Goal: Information Seeking & Learning: Learn about a topic

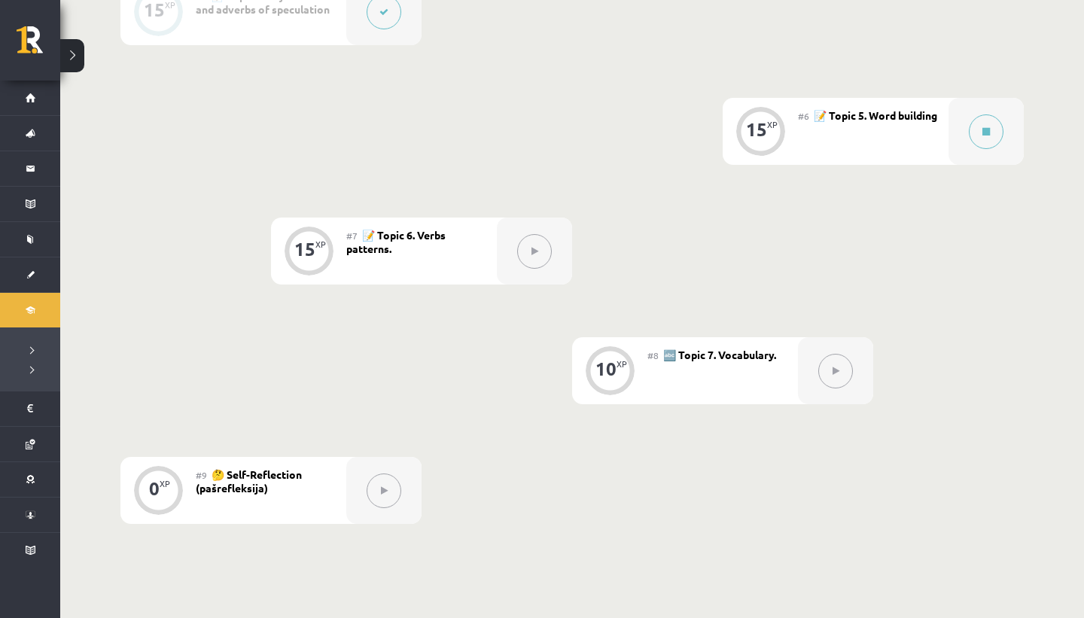
scroll to position [926, 0]
click at [1006, 130] on div at bounding box center [985, 130] width 75 height 67
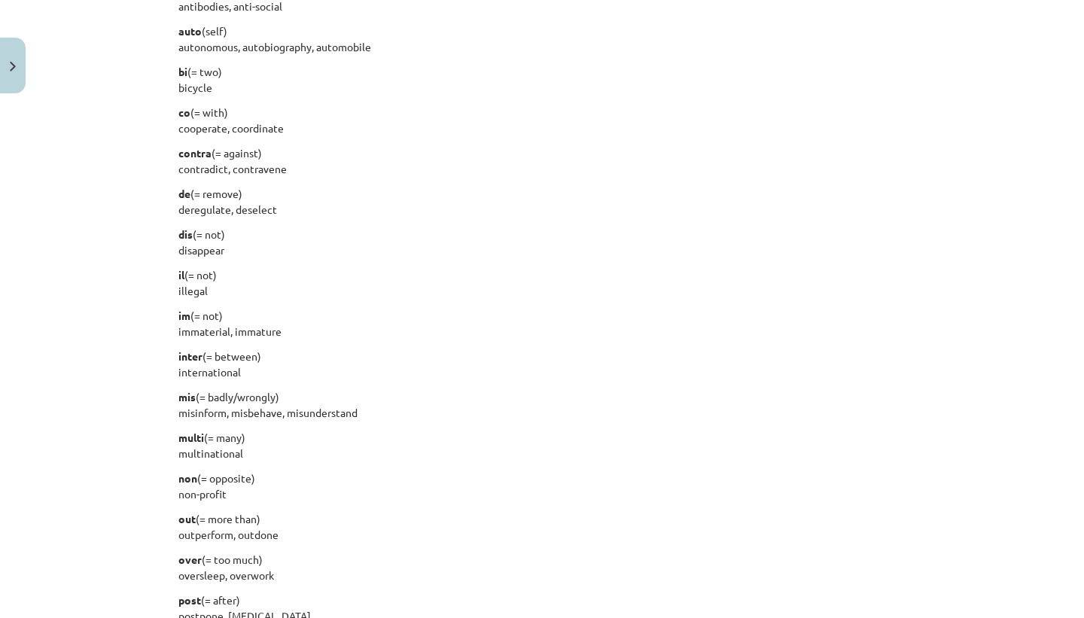
scroll to position [1005, 0]
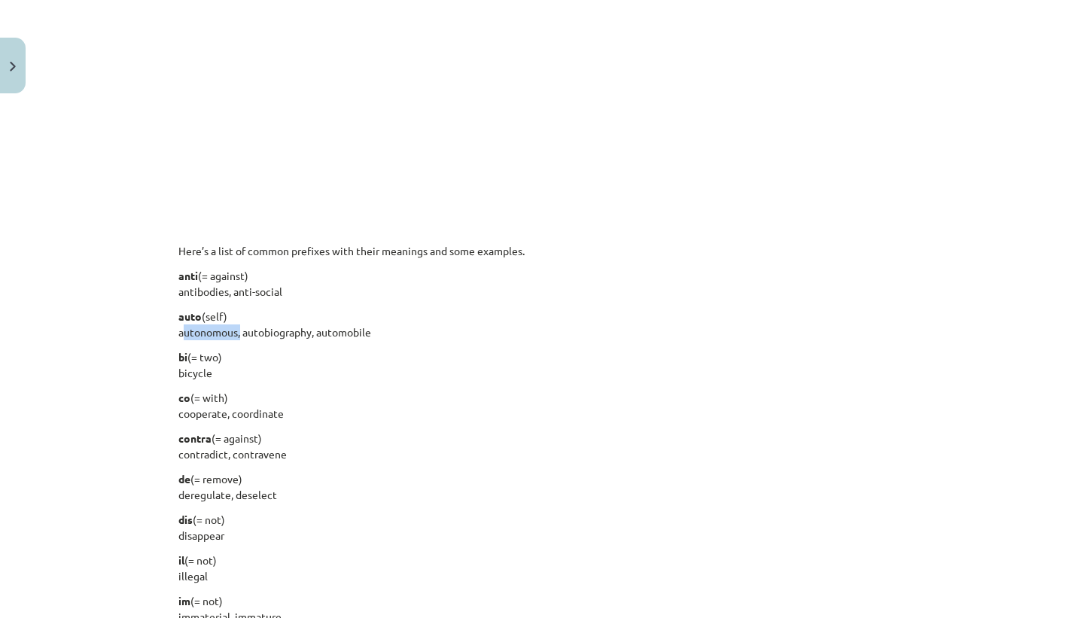
drag, startPoint x: 237, startPoint y: 328, endPoint x: 161, endPoint y: 327, distance: 76.0
click at [161, 327] on div "Mācību tēma: Angļu valodas i - 11. klases 1. ieskaites mācību materiāls #6 📝 To…" at bounding box center [542, 309] width 1084 height 618
copy p "autonomous"
click at [105, 284] on div "Mācību tēma: Angļu valodas i - 11. klases 1. ieskaites mācību materiāls #6 📝 To…" at bounding box center [542, 309] width 1084 height 618
drag, startPoint x: 315, startPoint y: 326, endPoint x: 400, endPoint y: 330, distance: 85.9
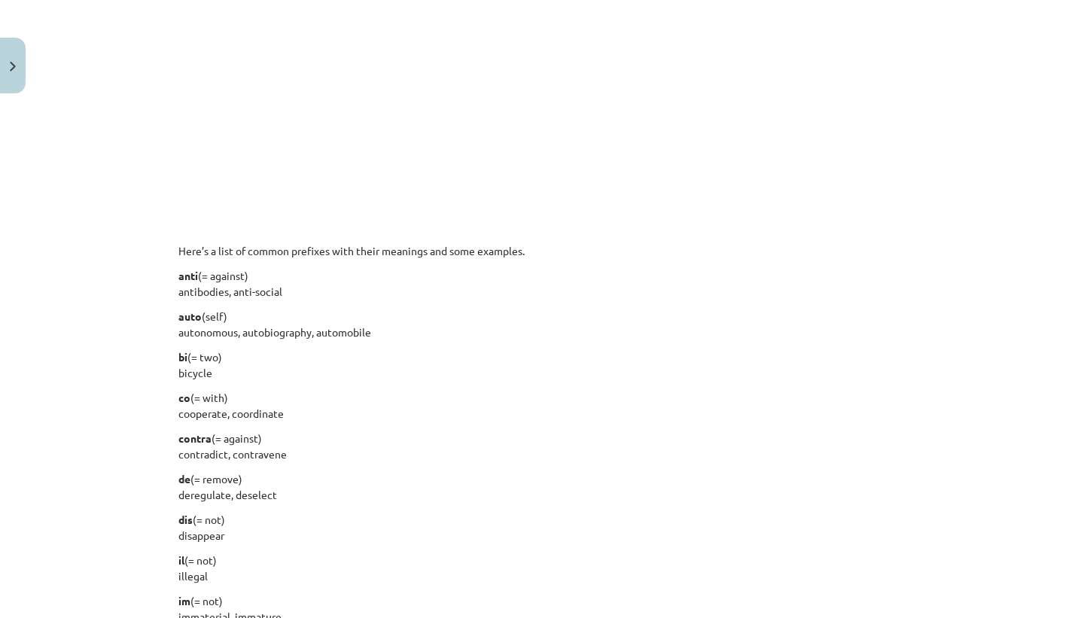
click at [400, 330] on p "auto (self) autonomous, autobiography, automobile" at bounding box center [541, 325] width 727 height 32
drag, startPoint x: 373, startPoint y: 328, endPoint x: 320, endPoint y: 326, distance: 53.5
click at [320, 326] on p "auto (self) autonomous, autobiography, automobile" at bounding box center [541, 325] width 727 height 32
copy p "automobile"
click at [345, 506] on div "English is a very flexible language and you can build on your vocabulary and le…" at bounding box center [541, 242] width 727 height 1954
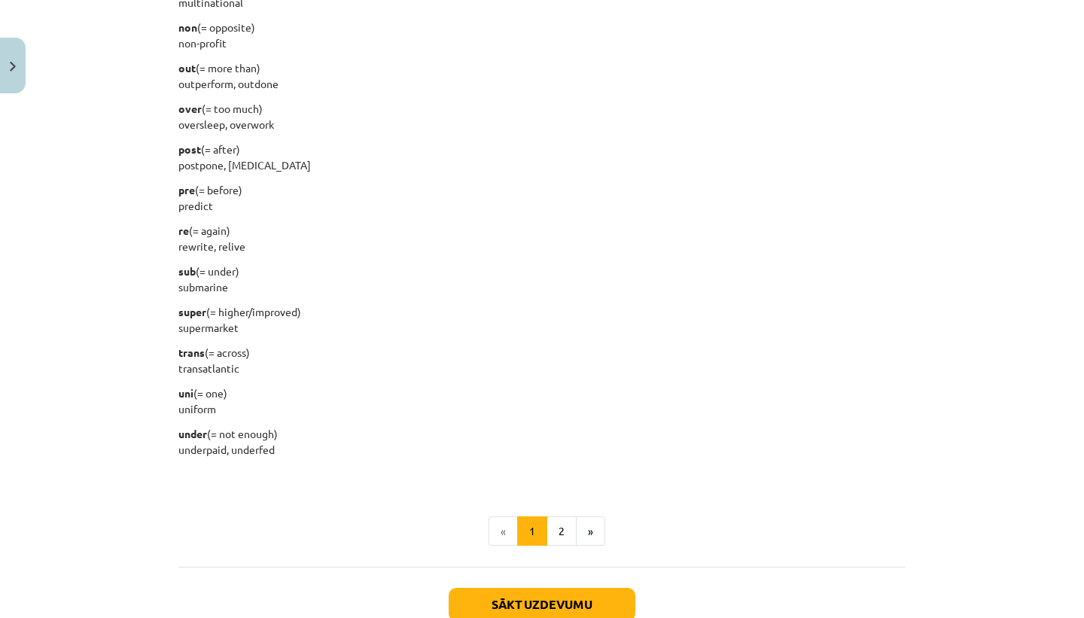
scroll to position [1841, 0]
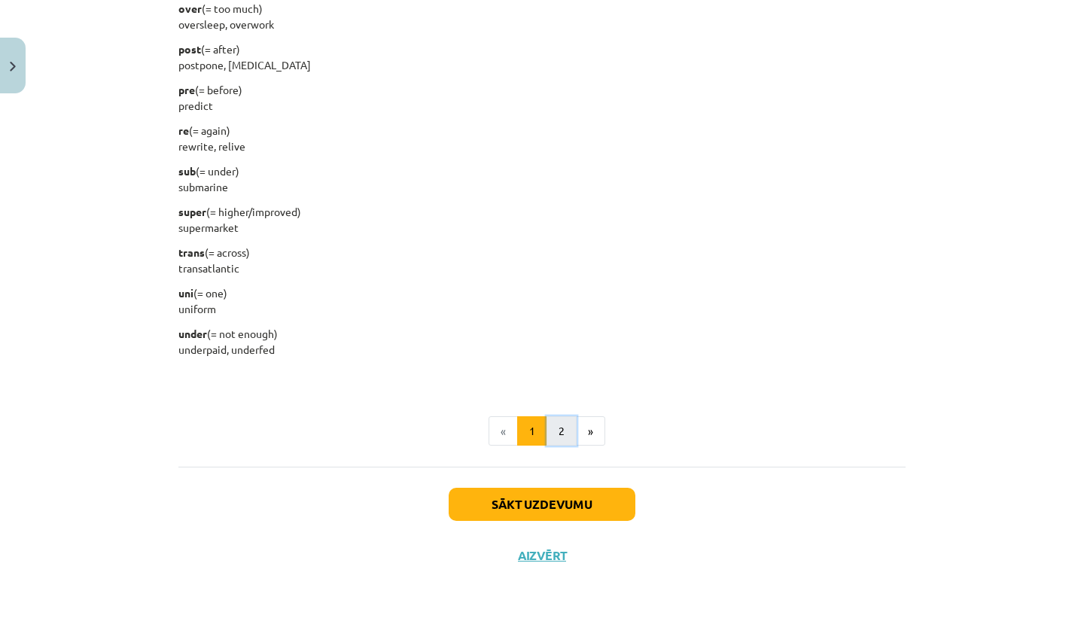
click at [569, 431] on button "2" at bounding box center [561, 431] width 30 height 30
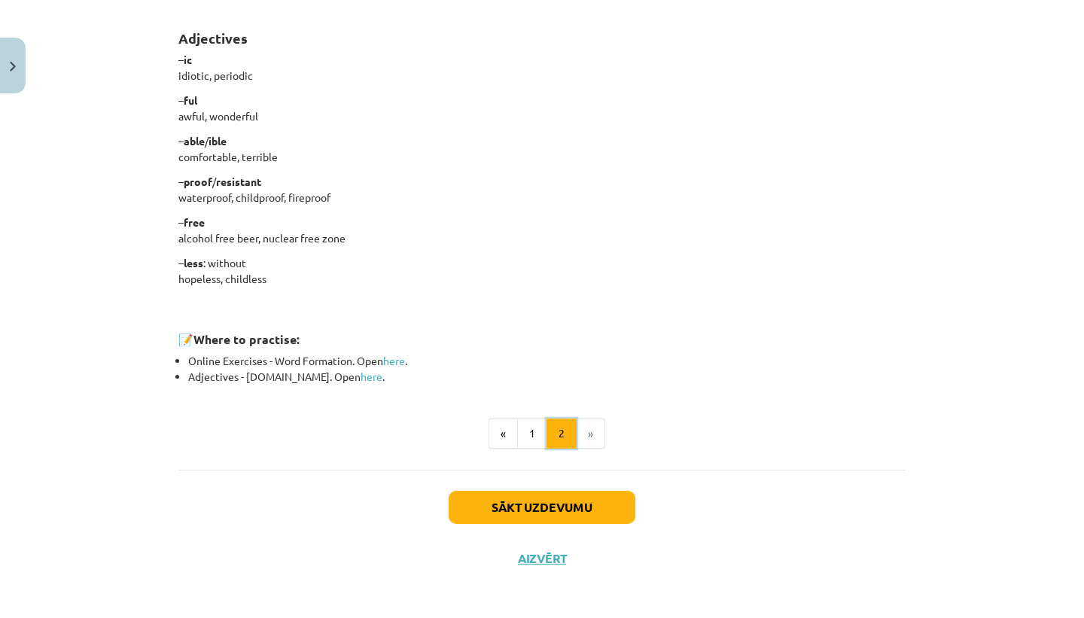
scroll to position [1224, 0]
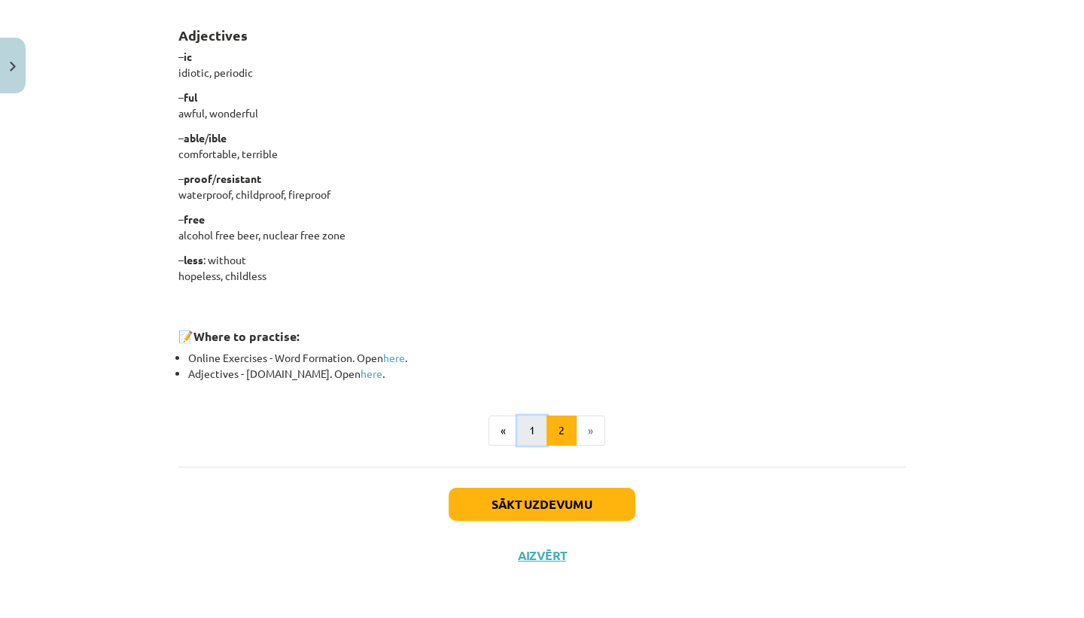
click at [528, 427] on button "1" at bounding box center [532, 430] width 30 height 30
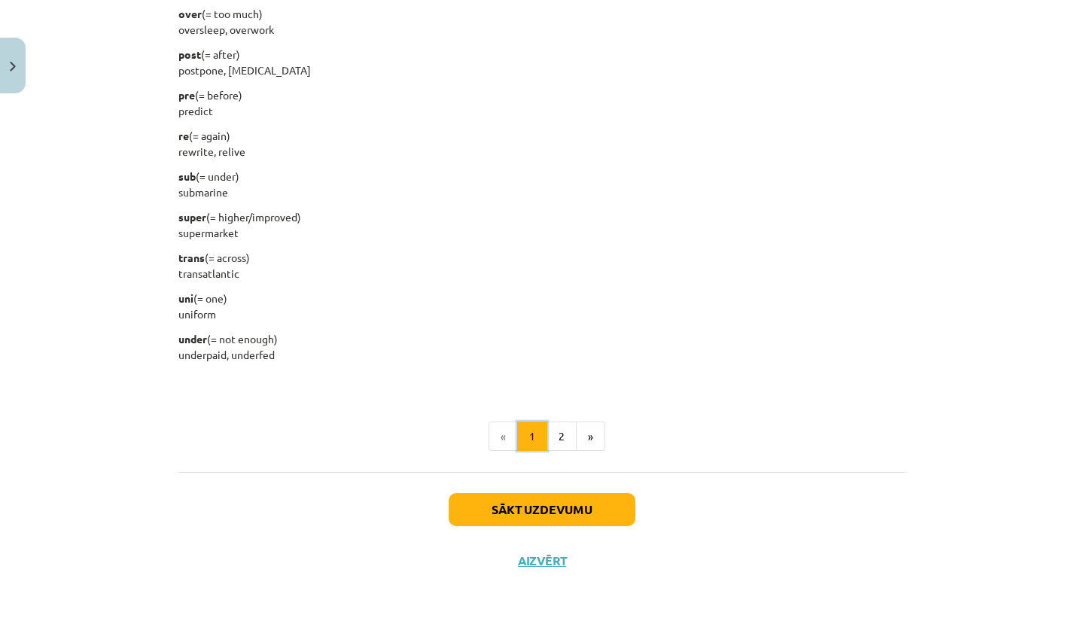
scroll to position [1839, 0]
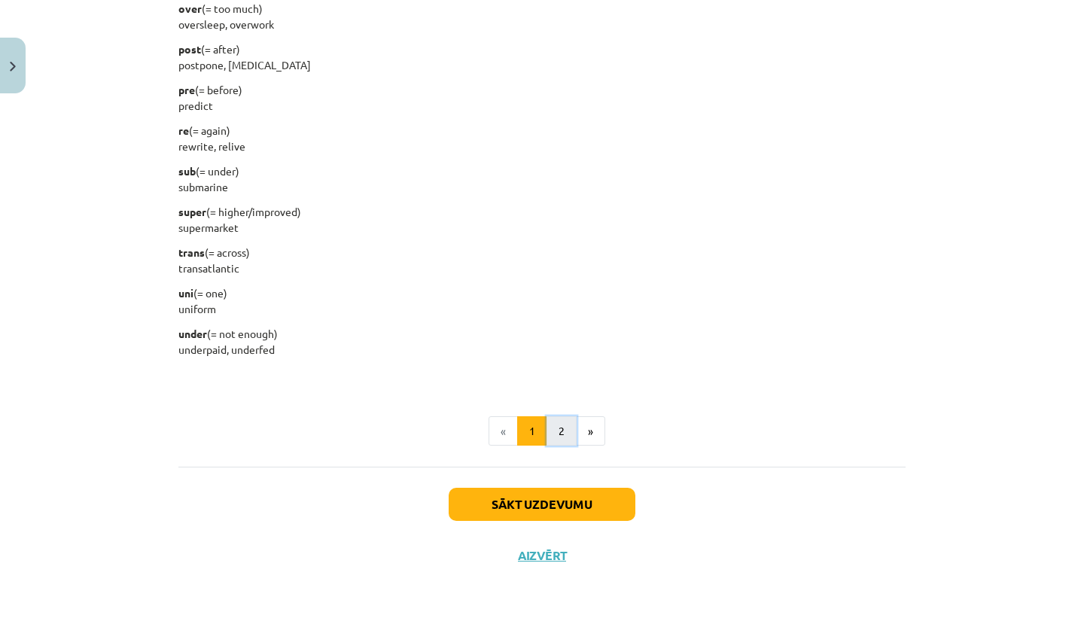
click at [559, 421] on button "2" at bounding box center [561, 431] width 30 height 30
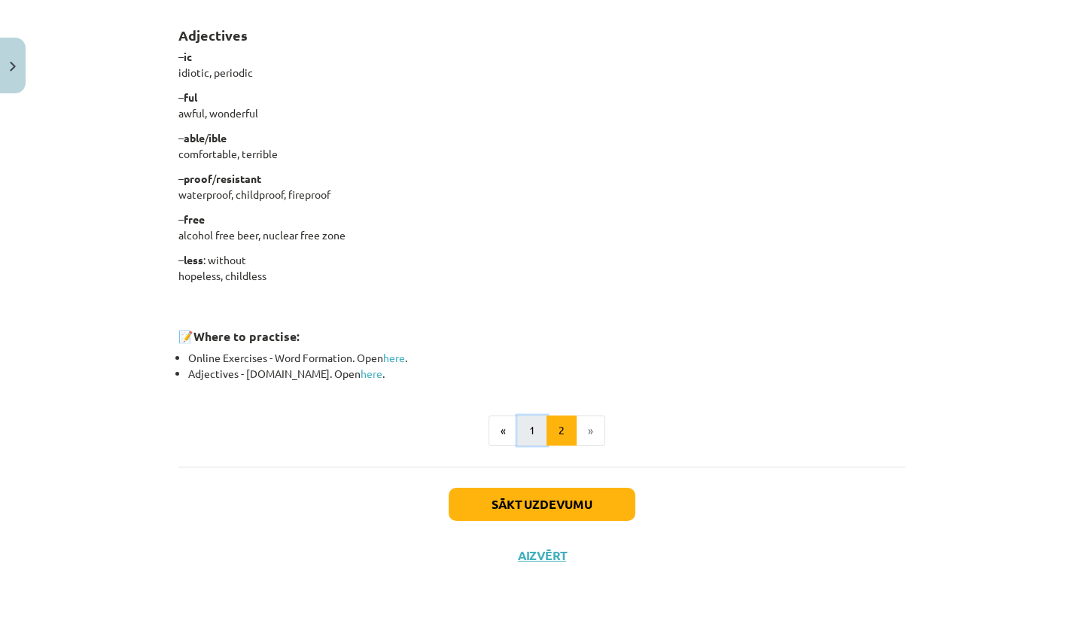
click at [528, 441] on button "1" at bounding box center [532, 430] width 30 height 30
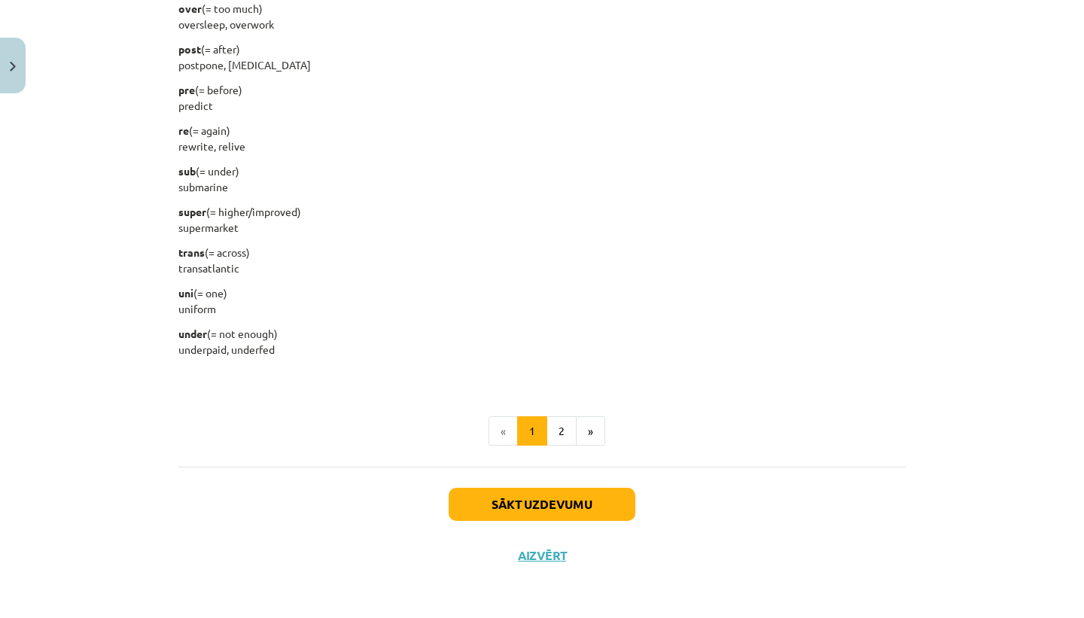
click at [562, 433] on button "2" at bounding box center [561, 431] width 30 height 30
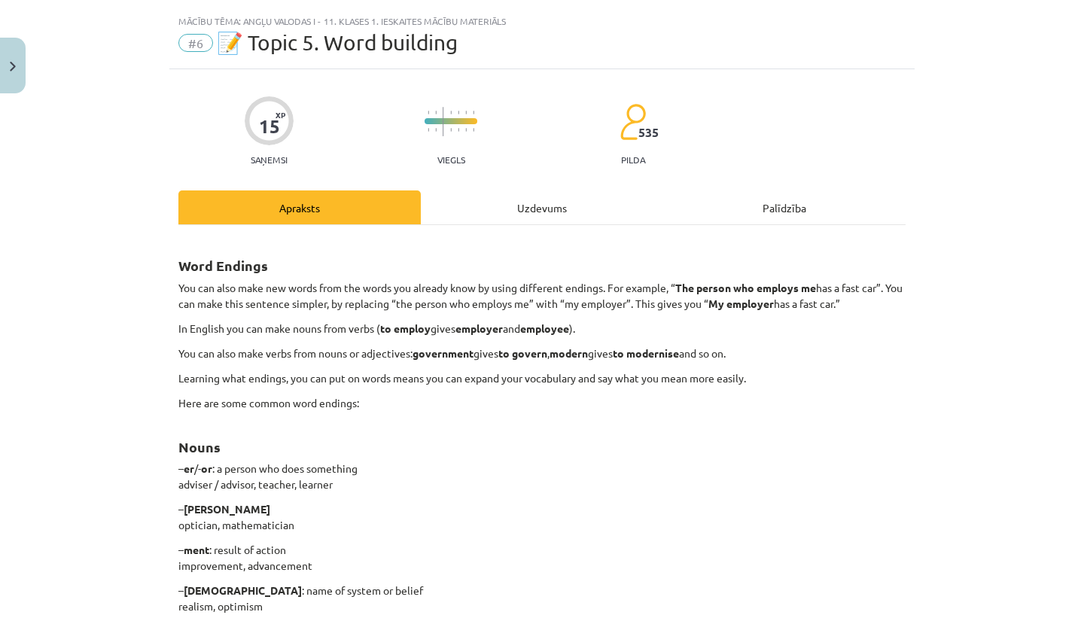
scroll to position [0, 0]
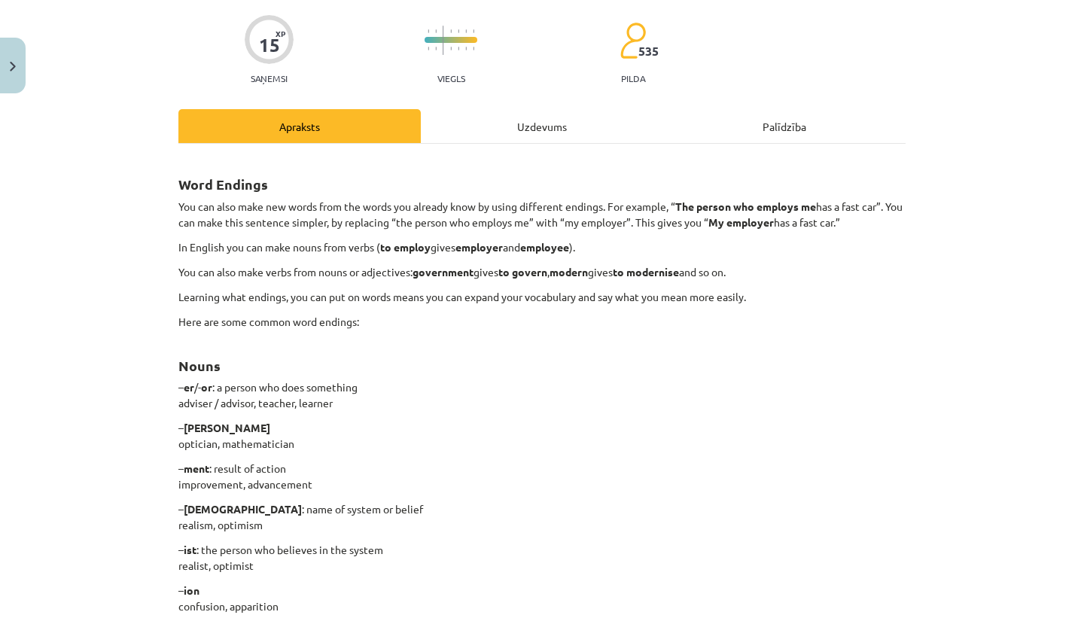
click at [534, 134] on div "Uzdevums" at bounding box center [542, 126] width 242 height 34
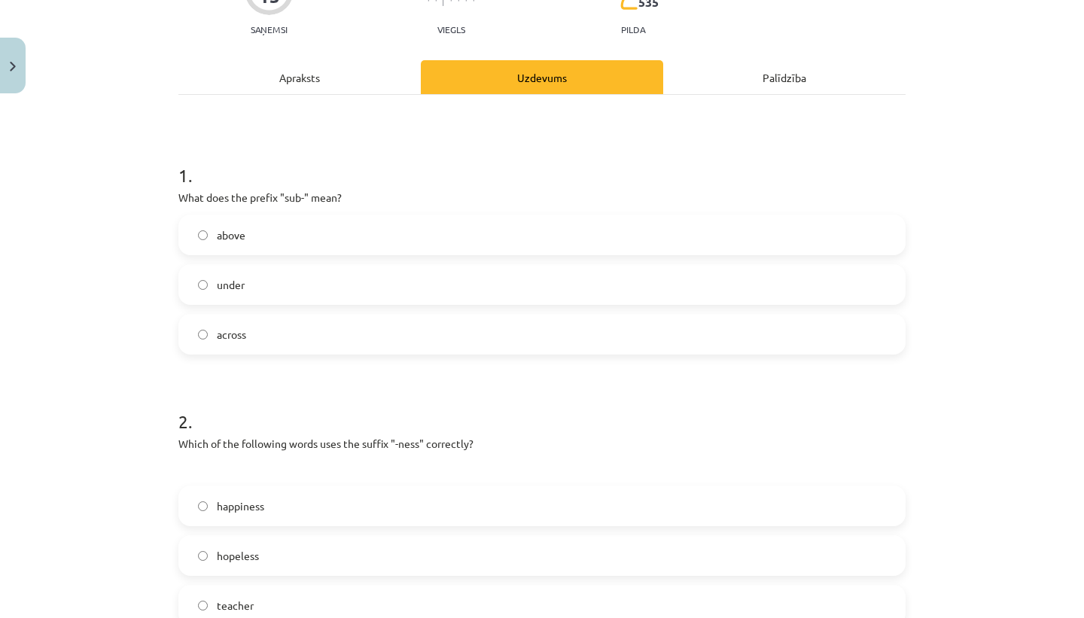
scroll to position [229, 0]
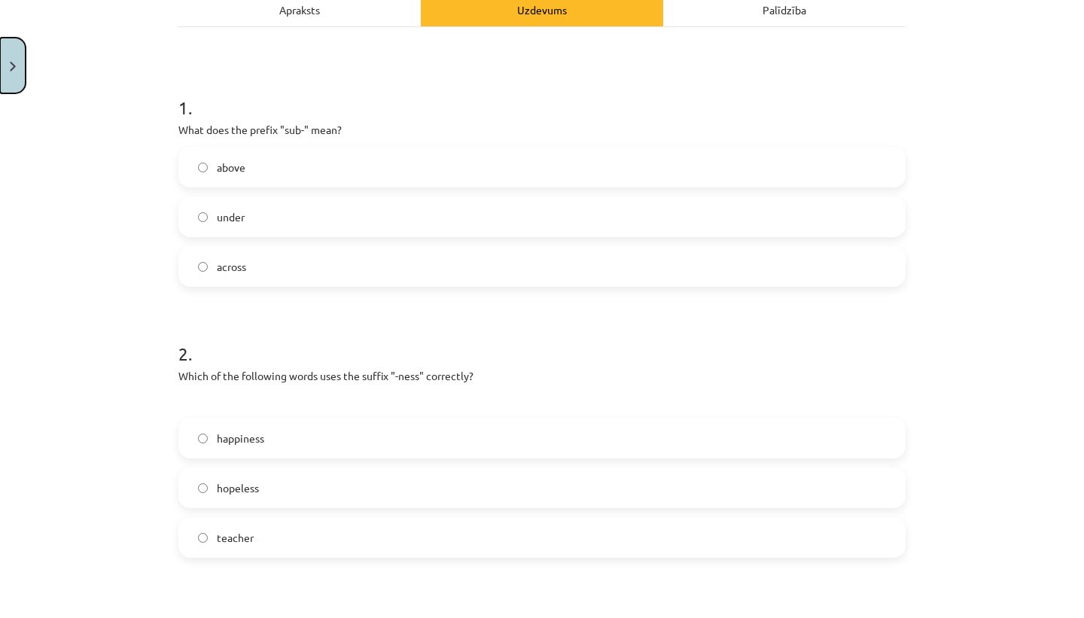
click at [3, 62] on button "Close" at bounding box center [13, 66] width 26 height 56
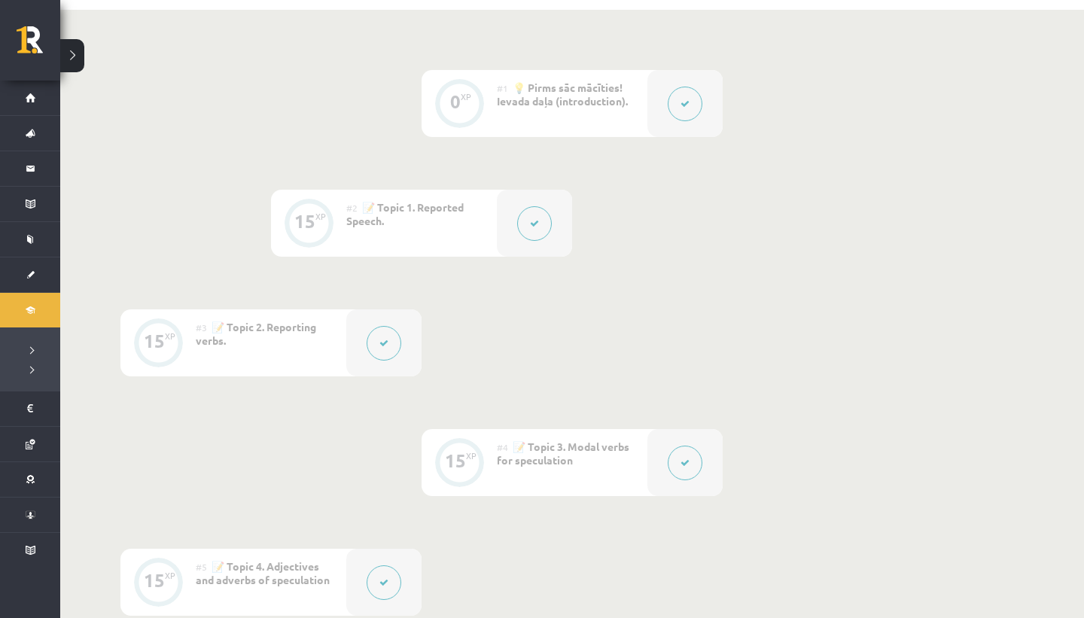
scroll to position [278, 0]
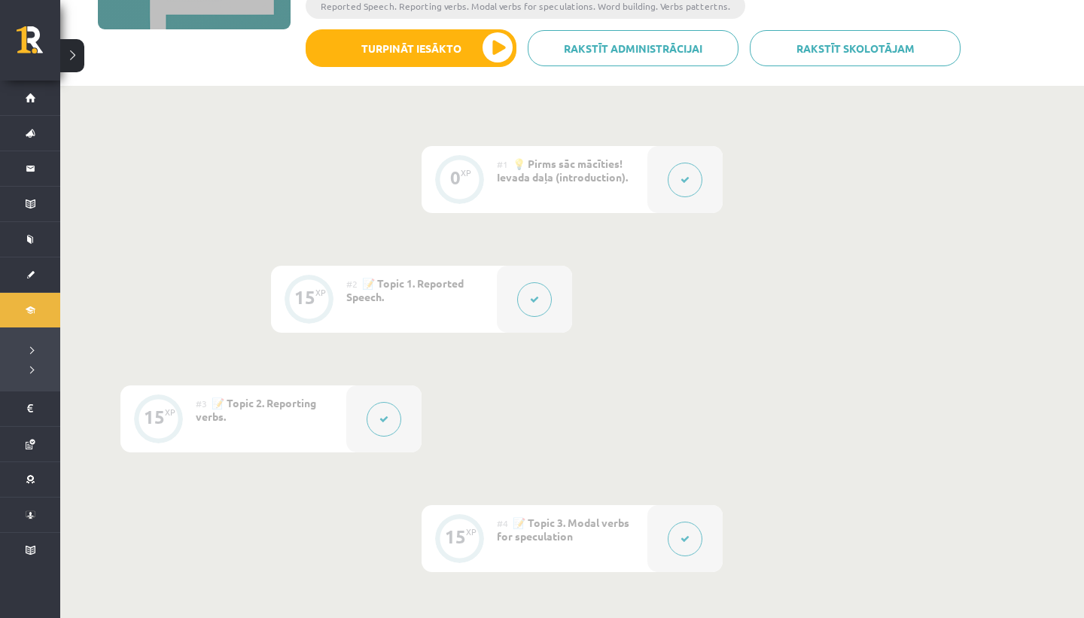
click at [537, 286] on button at bounding box center [534, 299] width 35 height 35
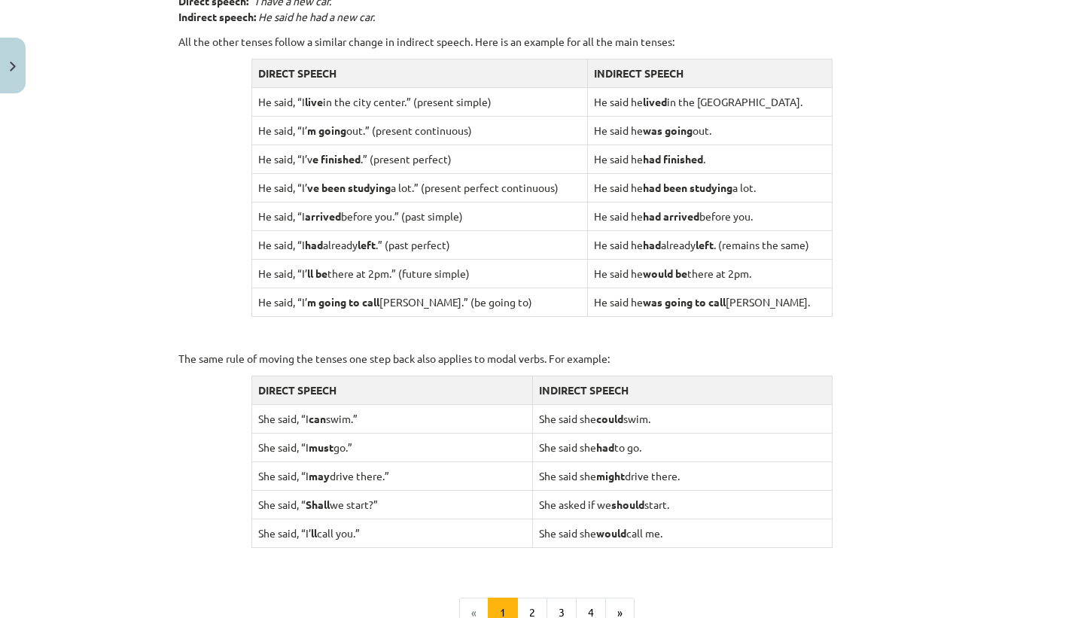
scroll to position [1457, 0]
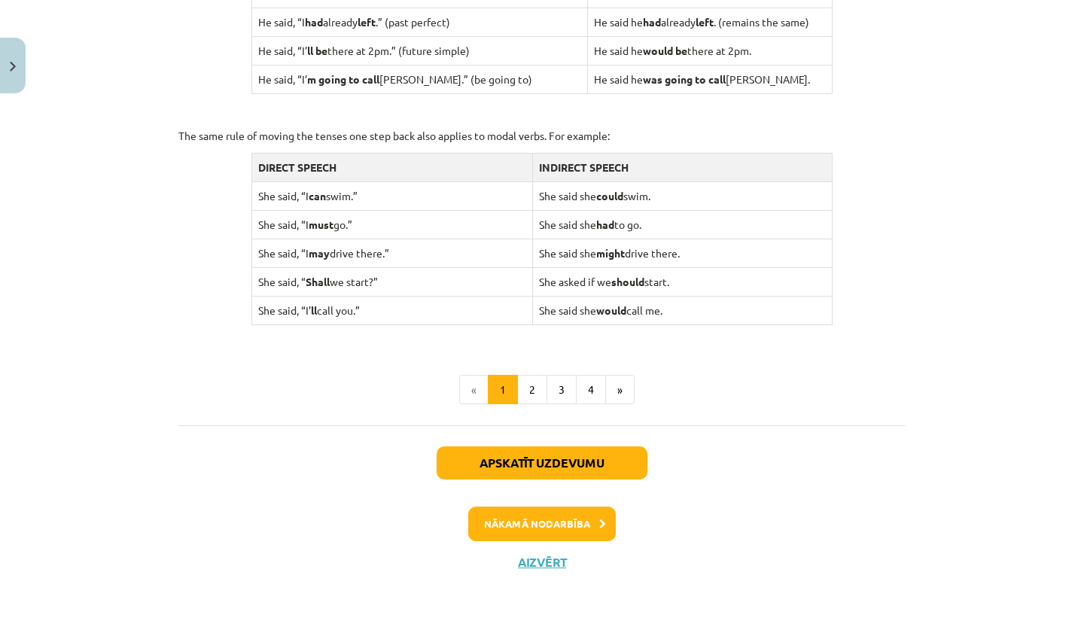
click at [613, 433] on div "Apskatīt uzdevumu Nākamā nodarbība Aizvērt" at bounding box center [541, 502] width 727 height 154
click at [613, 455] on button "Apskatīt uzdevumu" at bounding box center [541, 462] width 211 height 33
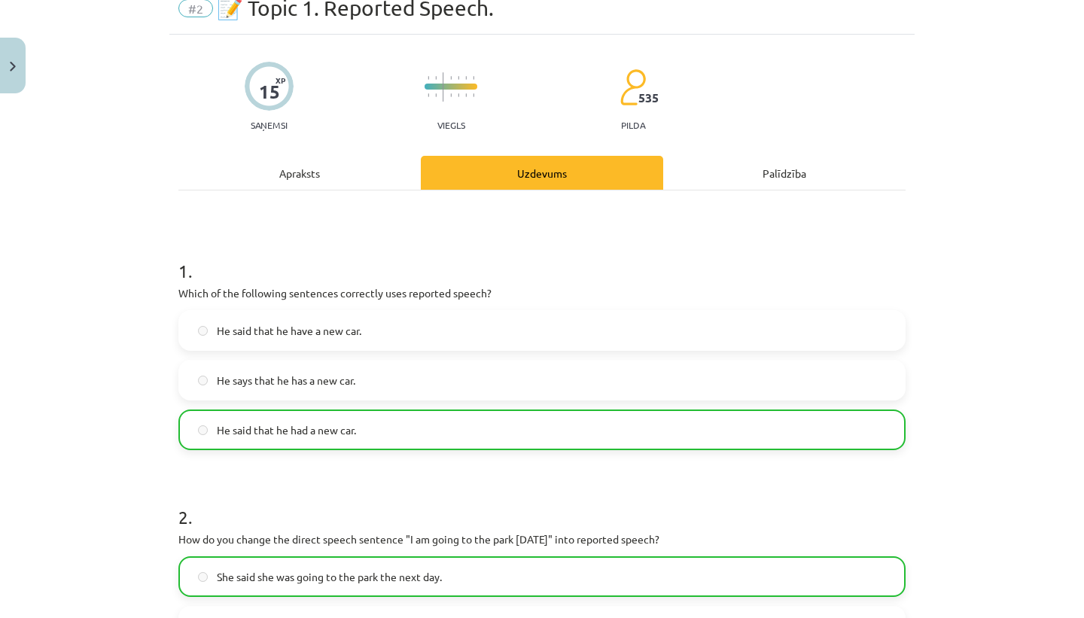
scroll to position [38, 0]
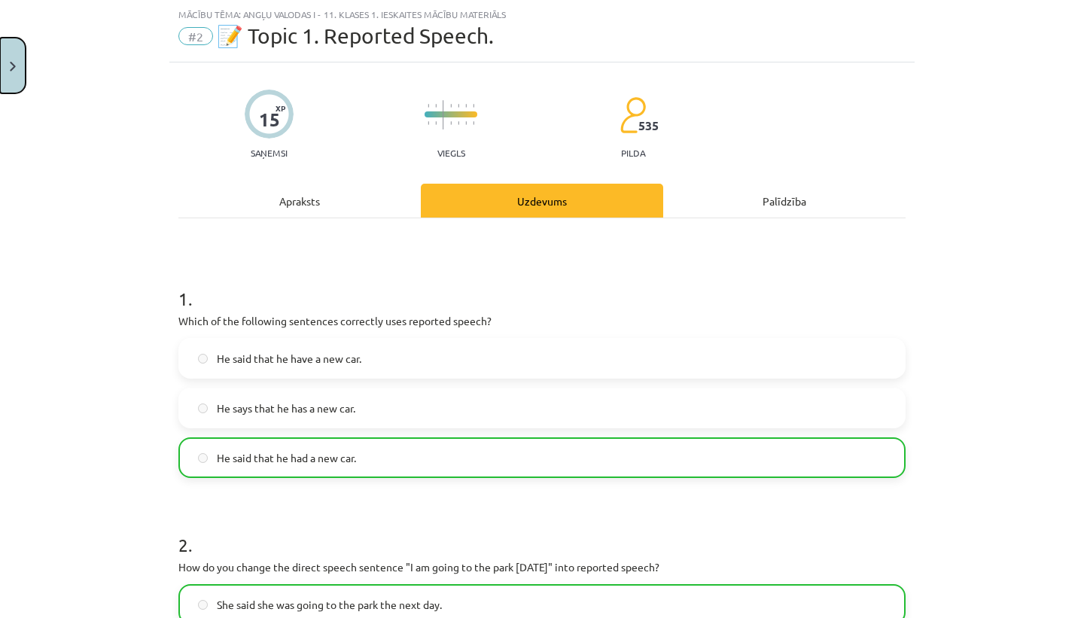
click at [8, 56] on button "Close" at bounding box center [13, 66] width 26 height 56
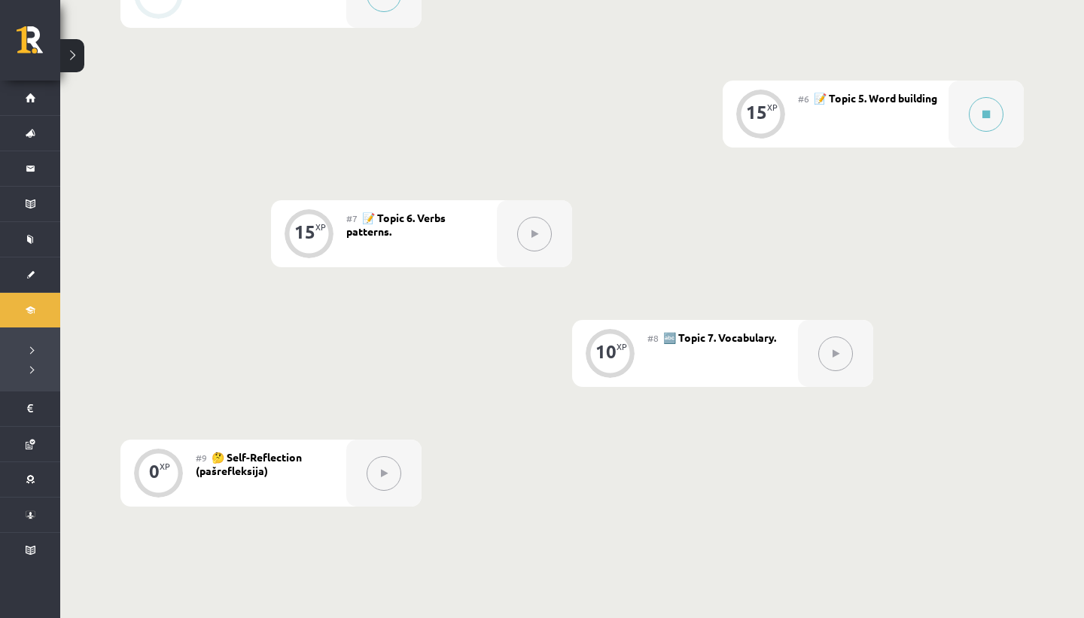
scroll to position [949, 0]
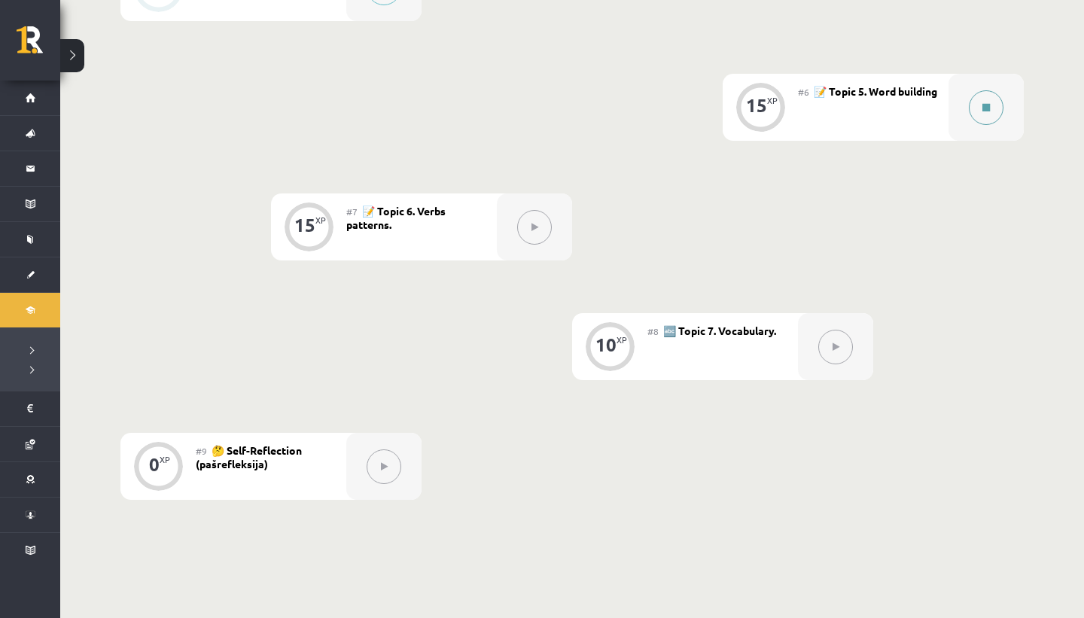
click at [977, 107] on button at bounding box center [986, 107] width 35 height 35
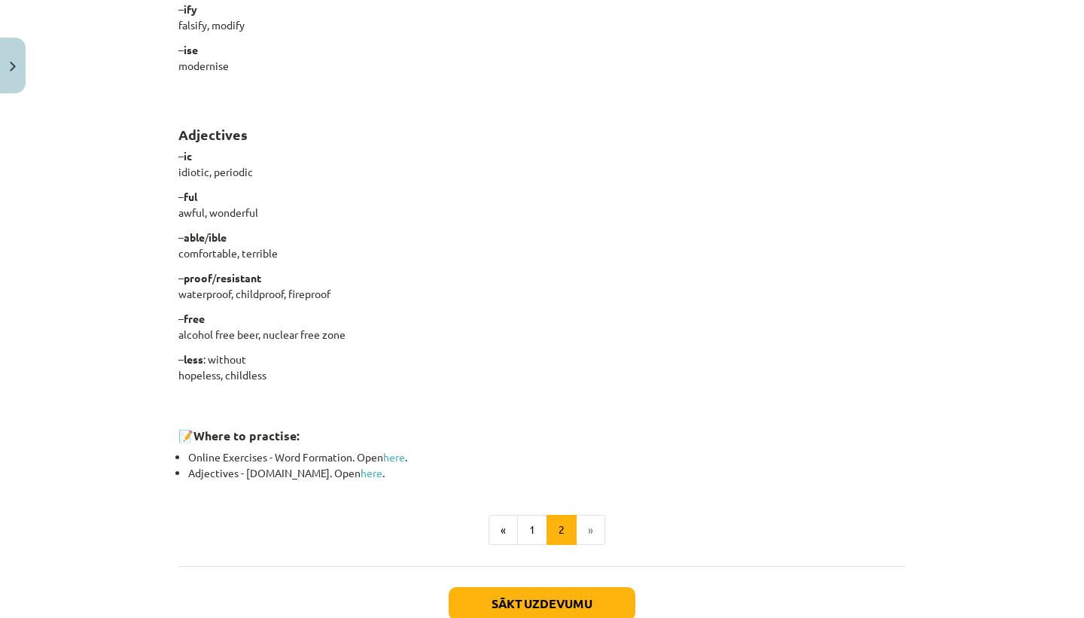
scroll to position [1224, 0]
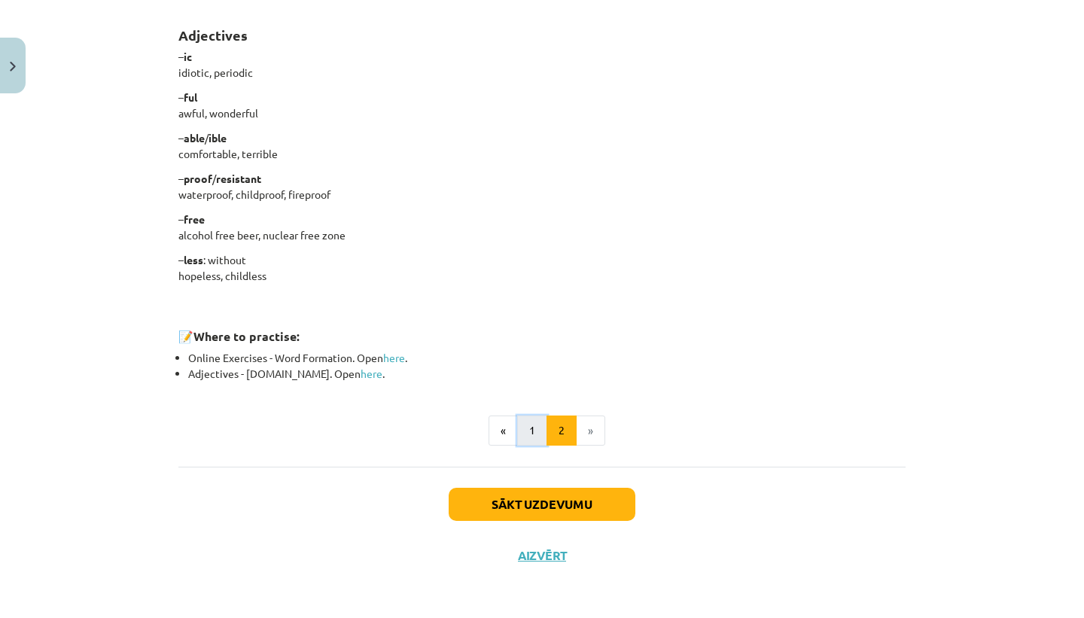
click at [540, 441] on button "1" at bounding box center [532, 430] width 30 height 30
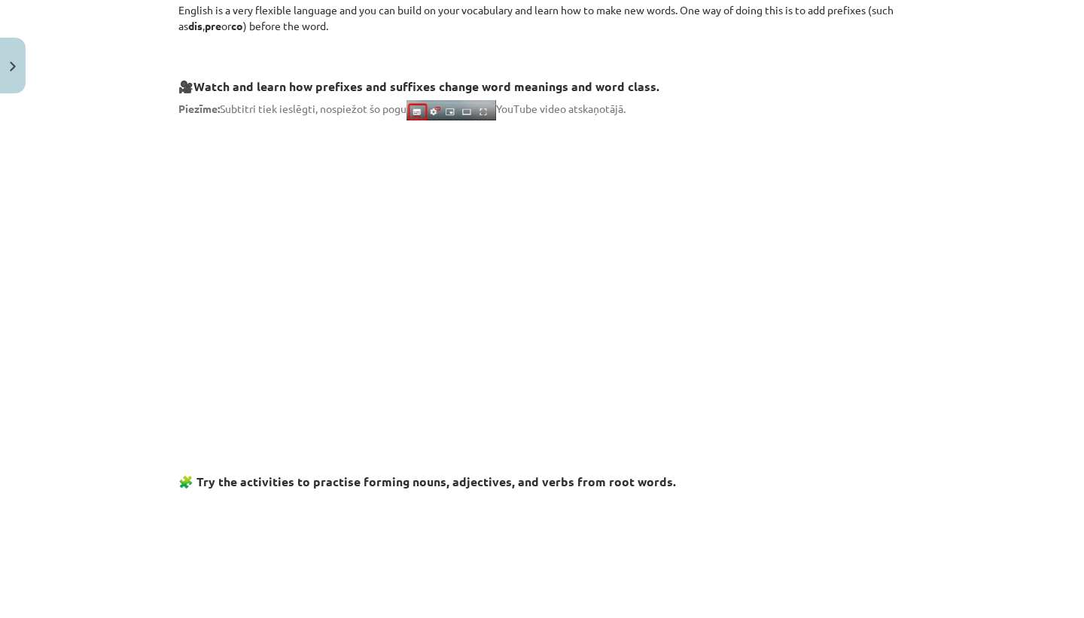
scroll to position [0, 0]
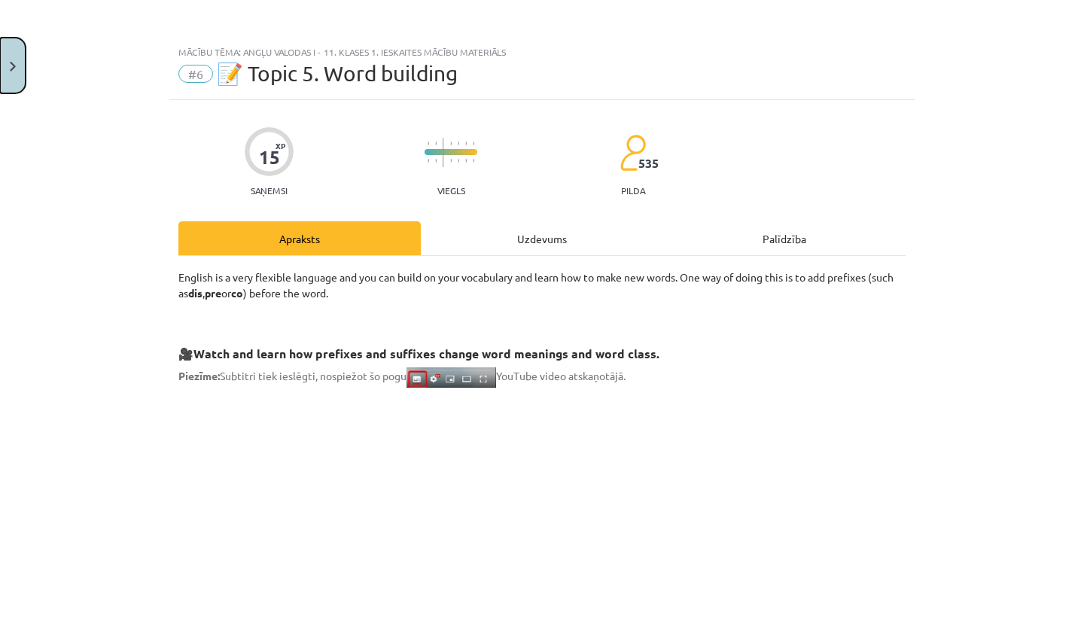
click at [9, 45] on button "Close" at bounding box center [13, 66] width 26 height 56
click at [52, 93] on div "Mācību tēma: Angļu valodas i - 11. klases 1. ieskaites mācību materiāls #6 📝 To…" at bounding box center [542, 309] width 1084 height 618
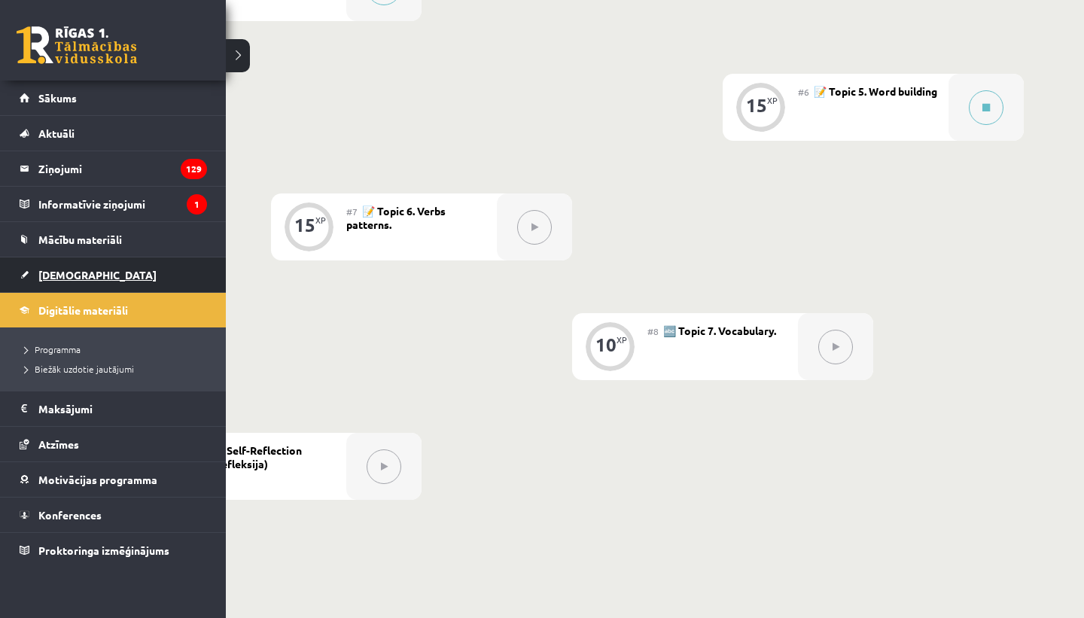
click at [96, 270] on link "[DEMOGRAPHIC_DATA]" at bounding box center [113, 274] width 187 height 35
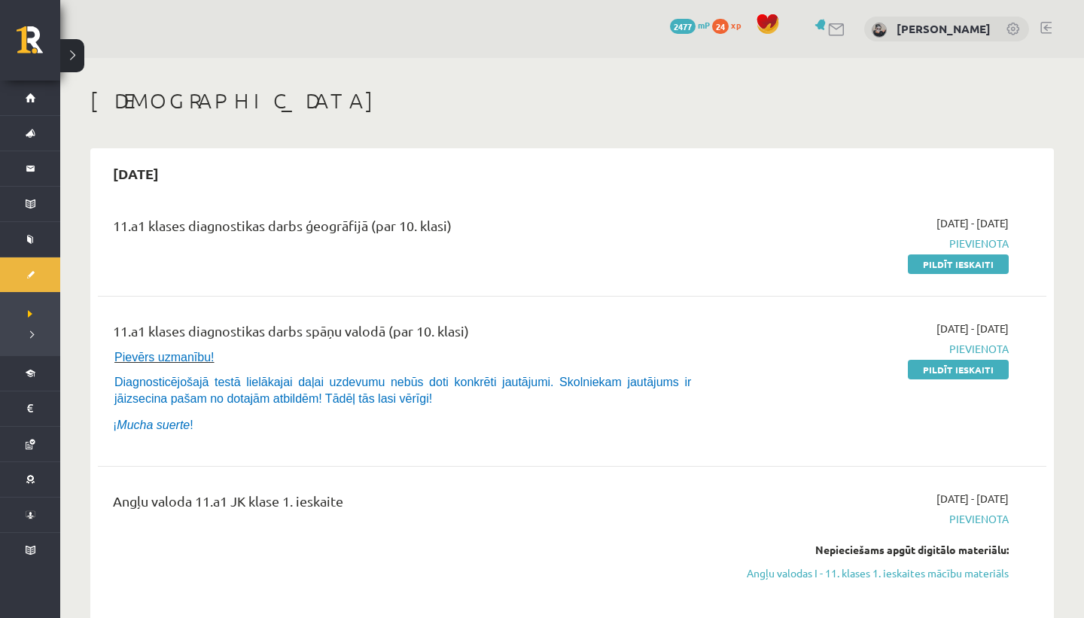
drag, startPoint x: 128, startPoint y: 179, endPoint x: 177, endPoint y: 179, distance: 48.9
click at [149, 179] on h2 "2025-09-15" at bounding box center [136, 173] width 76 height 35
click at [174, 180] on h2 "2025-09-15" at bounding box center [136, 173] width 76 height 35
drag, startPoint x: 166, startPoint y: 175, endPoint x: 190, endPoint y: 175, distance: 24.1
click at [174, 175] on h2 "2025-09-15" at bounding box center [136, 173] width 76 height 35
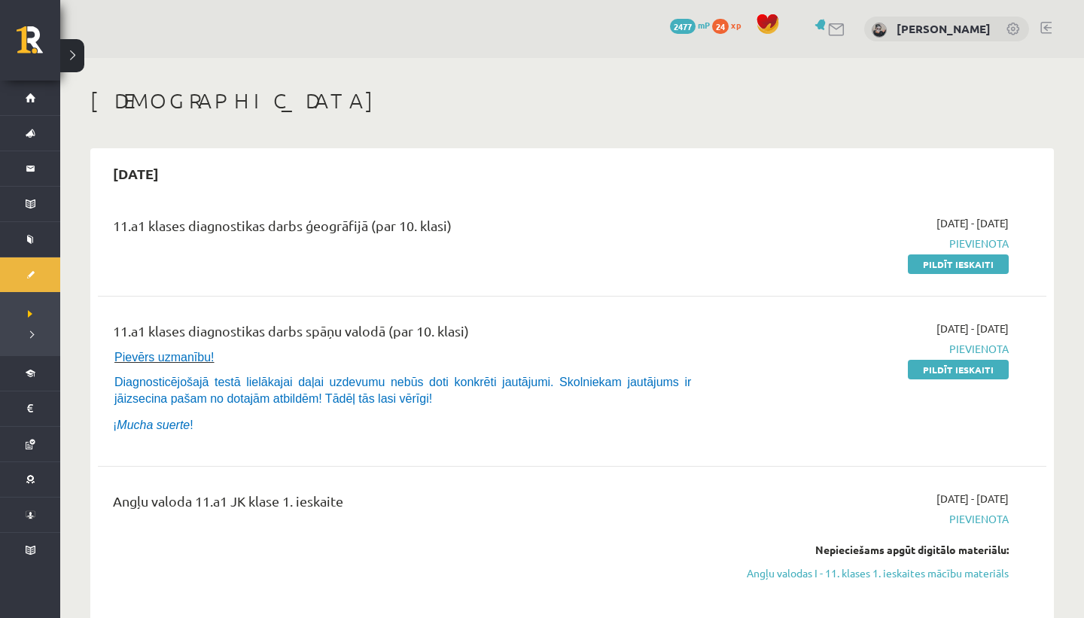
click at [174, 175] on h2 "2025-09-15" at bounding box center [136, 173] width 76 height 35
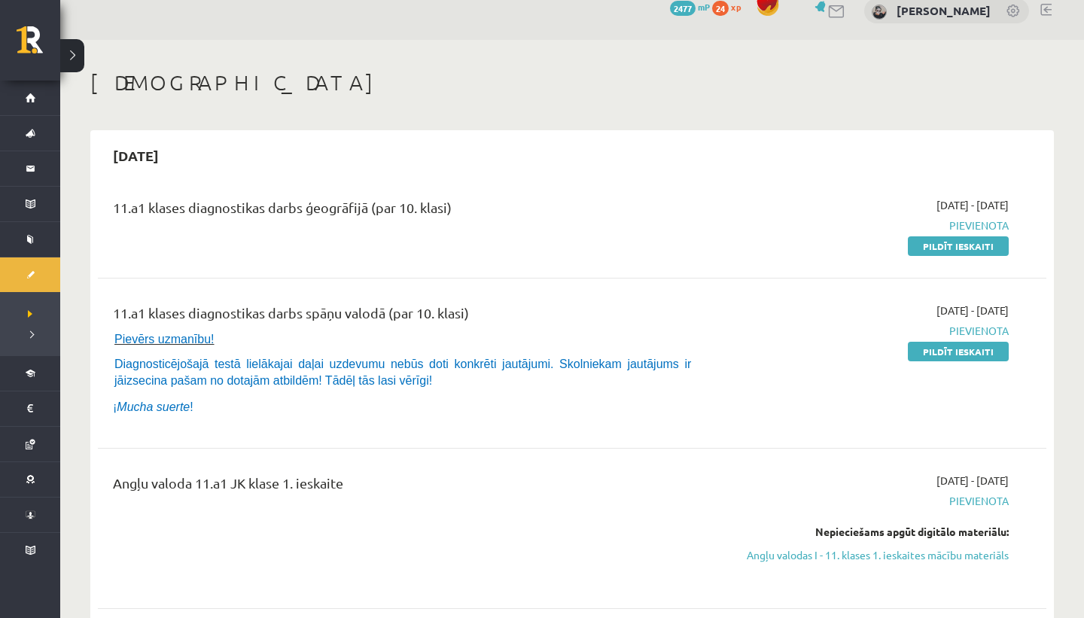
scroll to position [15, 0]
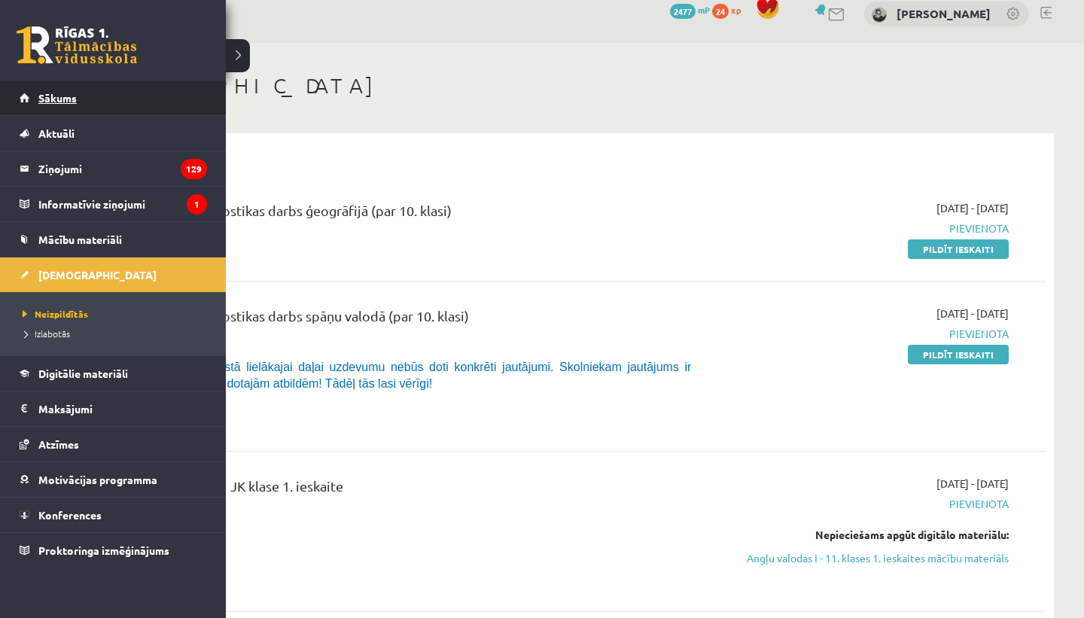
click at [35, 91] on link "Sākums" at bounding box center [113, 98] width 187 height 35
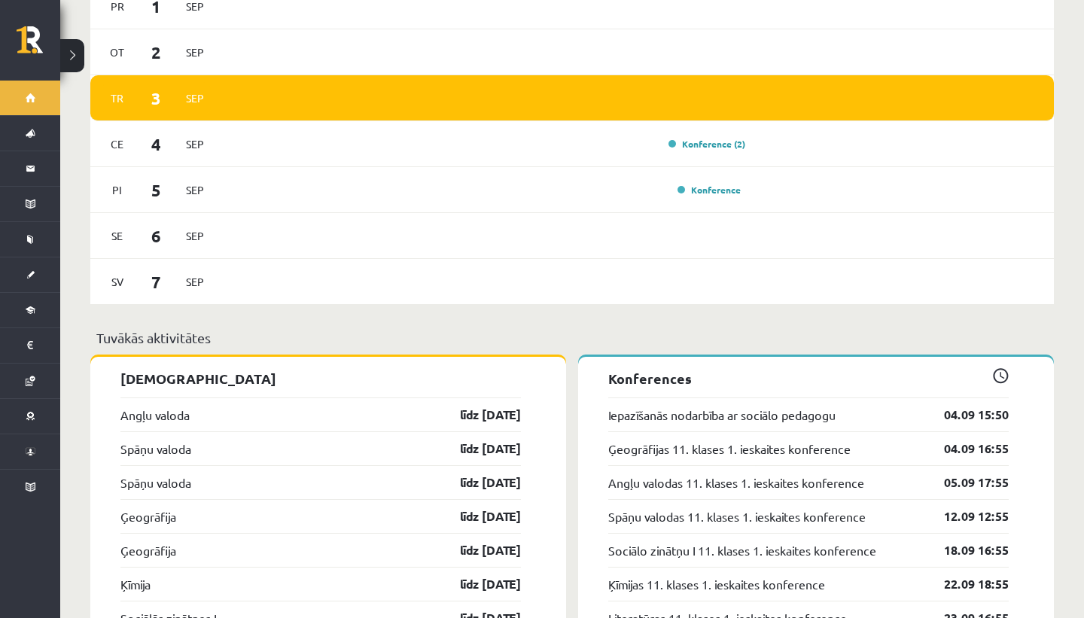
scroll to position [1182, 0]
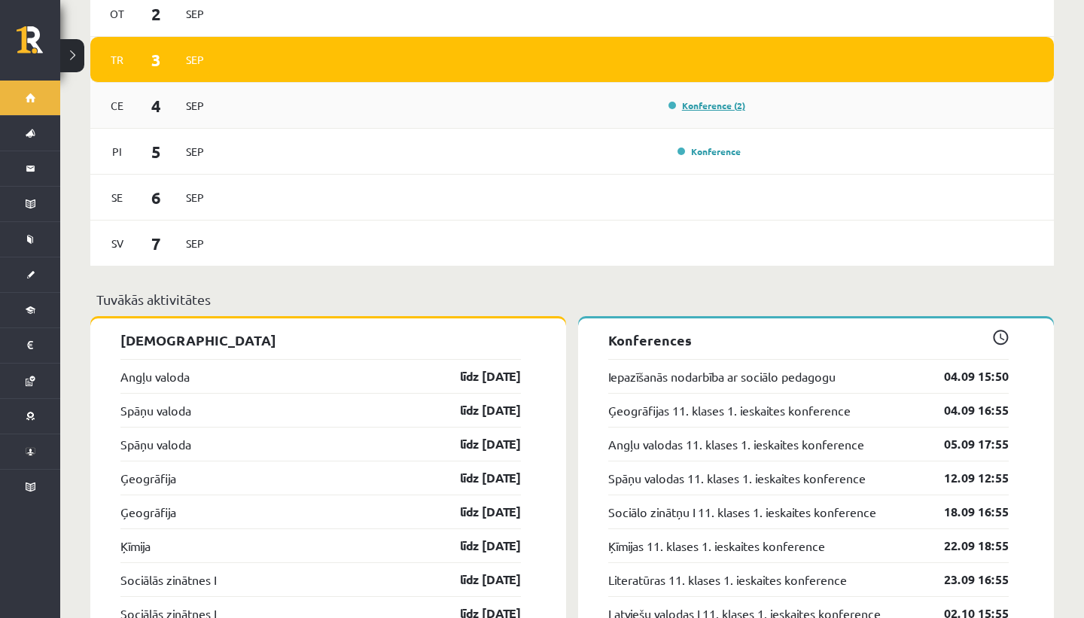
click at [713, 99] on link "Konference (2)" at bounding box center [706, 105] width 77 height 12
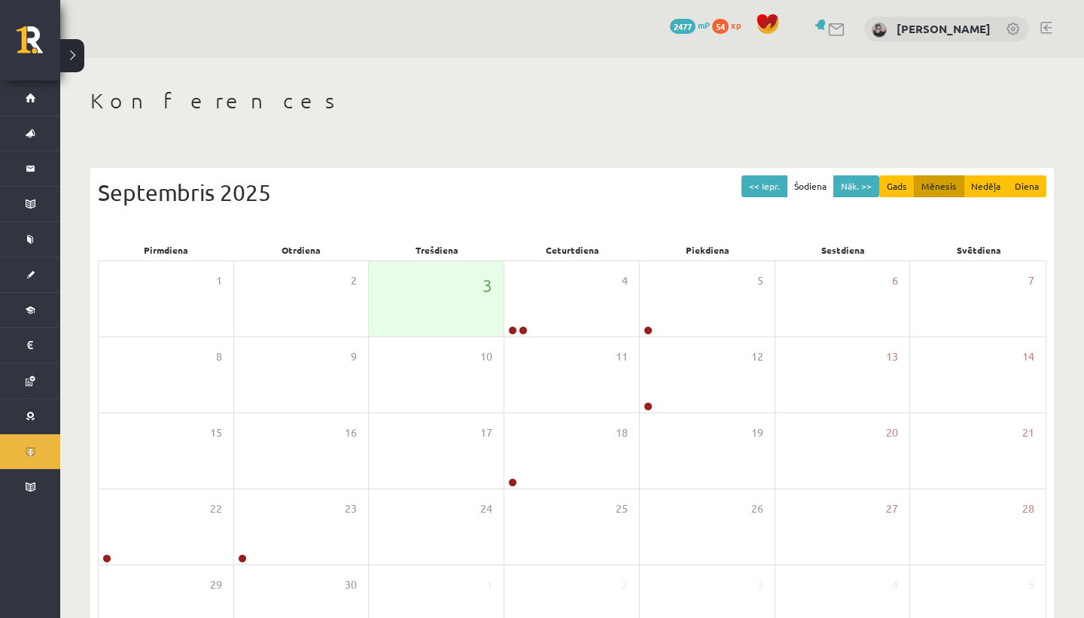
click at [713, 99] on h1 "Konferences" at bounding box center [571, 101] width 963 height 26
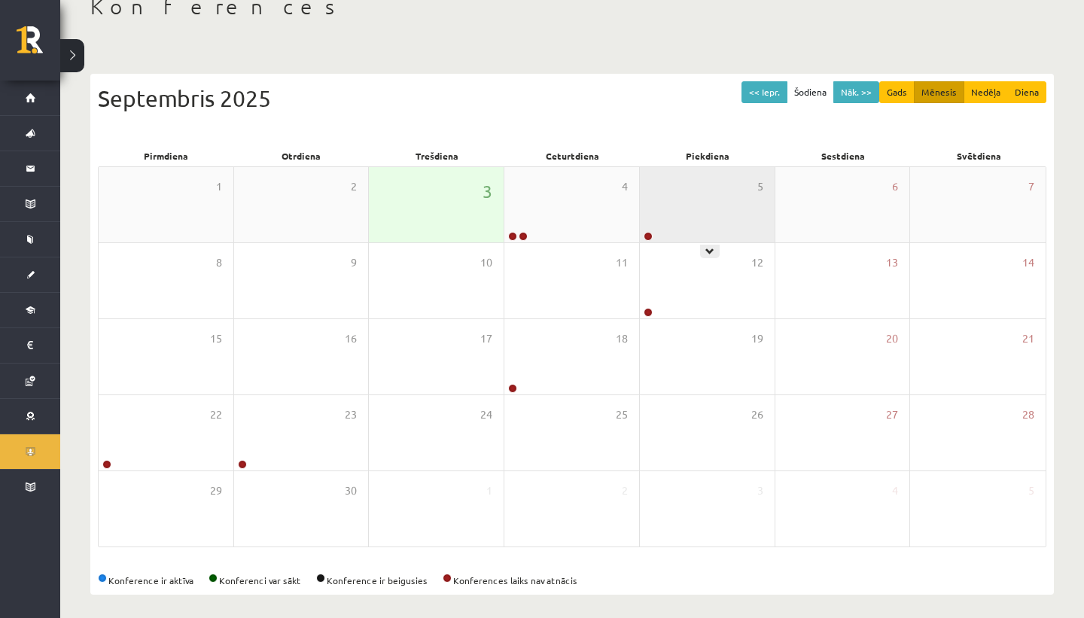
scroll to position [101, 0]
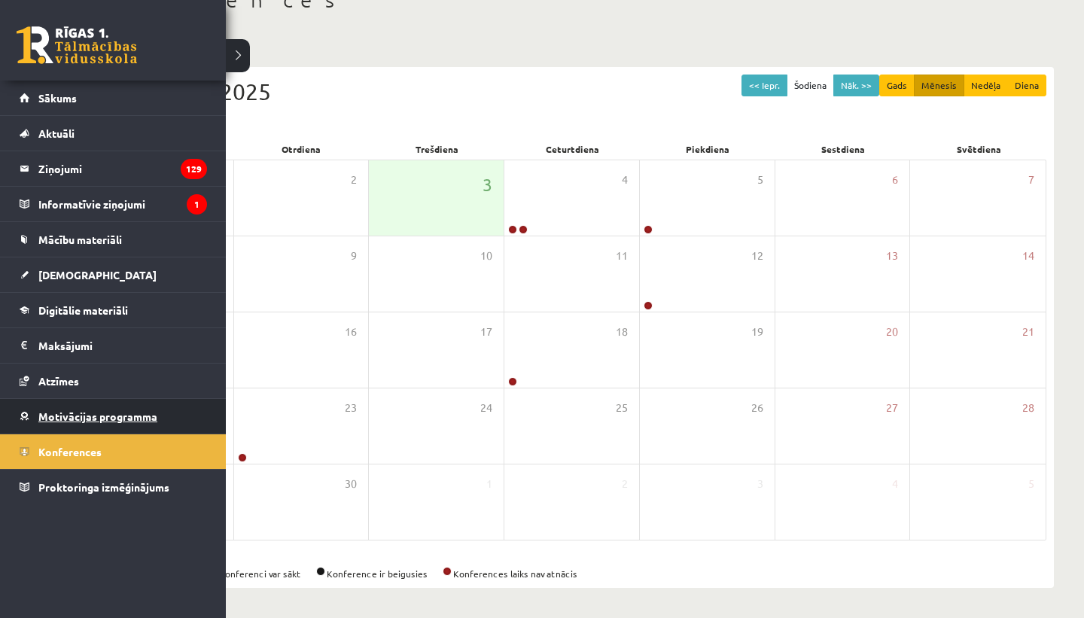
click at [83, 412] on span "Motivācijas programma" at bounding box center [97, 416] width 119 height 14
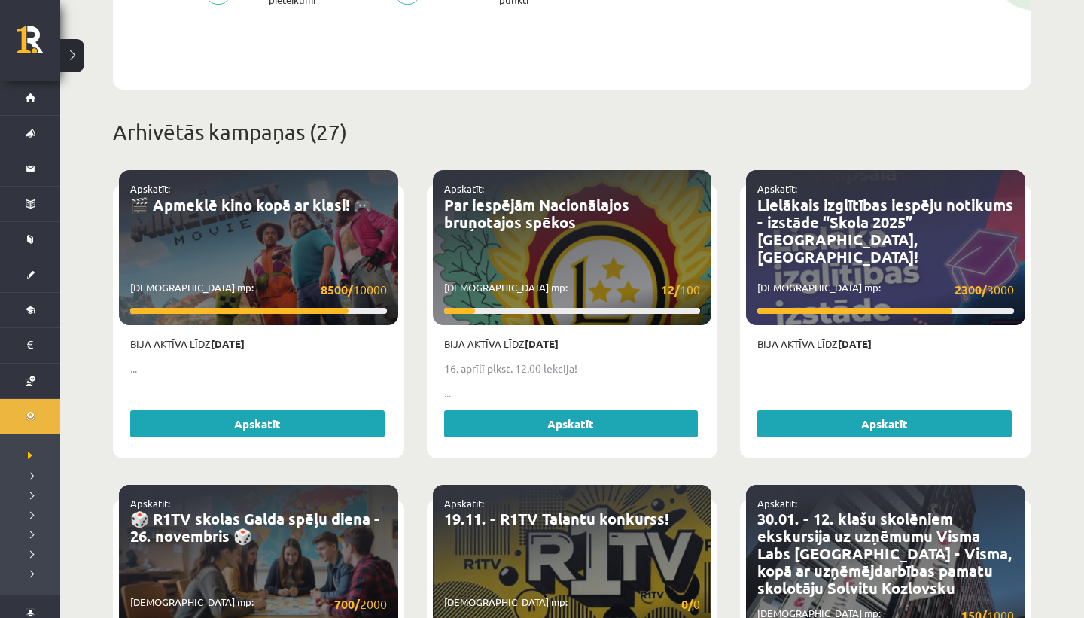
scroll to position [531, 0]
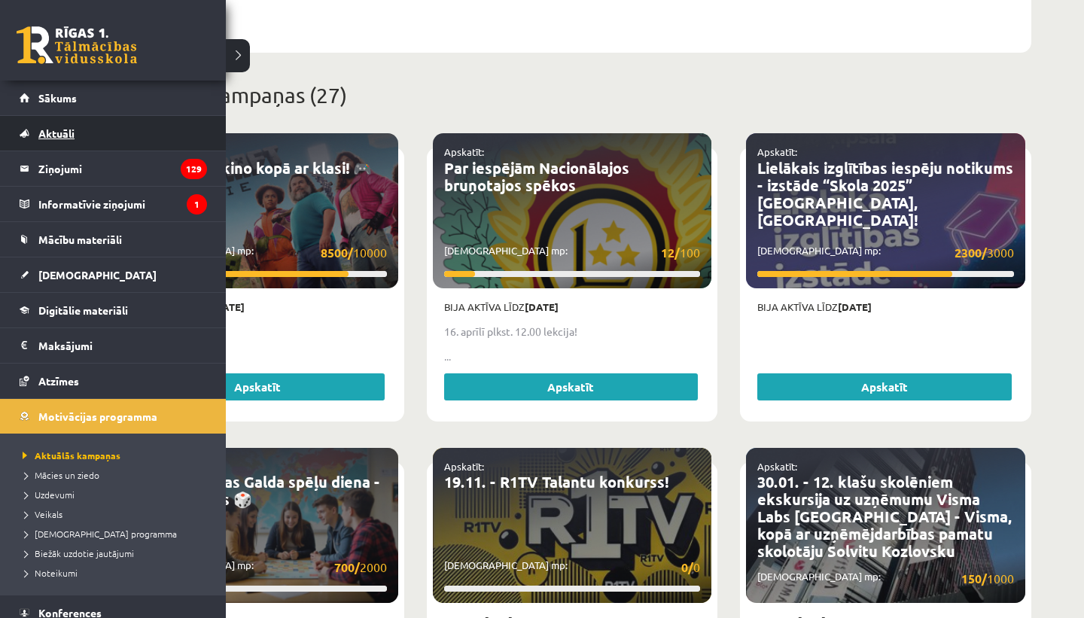
click at [81, 117] on link "Aktuāli" at bounding box center [113, 133] width 187 height 35
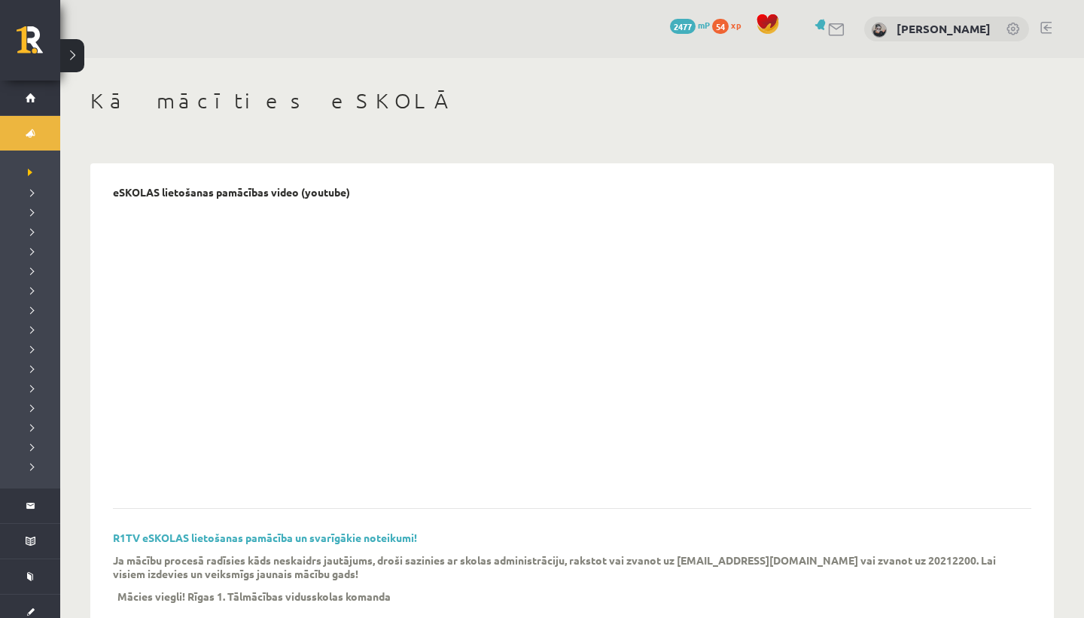
click at [925, 37] on div "[PERSON_NAME]" at bounding box center [946, 30] width 165 height 26
click at [928, 36] on div "[PERSON_NAME]" at bounding box center [946, 30] width 165 height 26
click at [990, 23] on link "[PERSON_NAME]" at bounding box center [943, 28] width 94 height 15
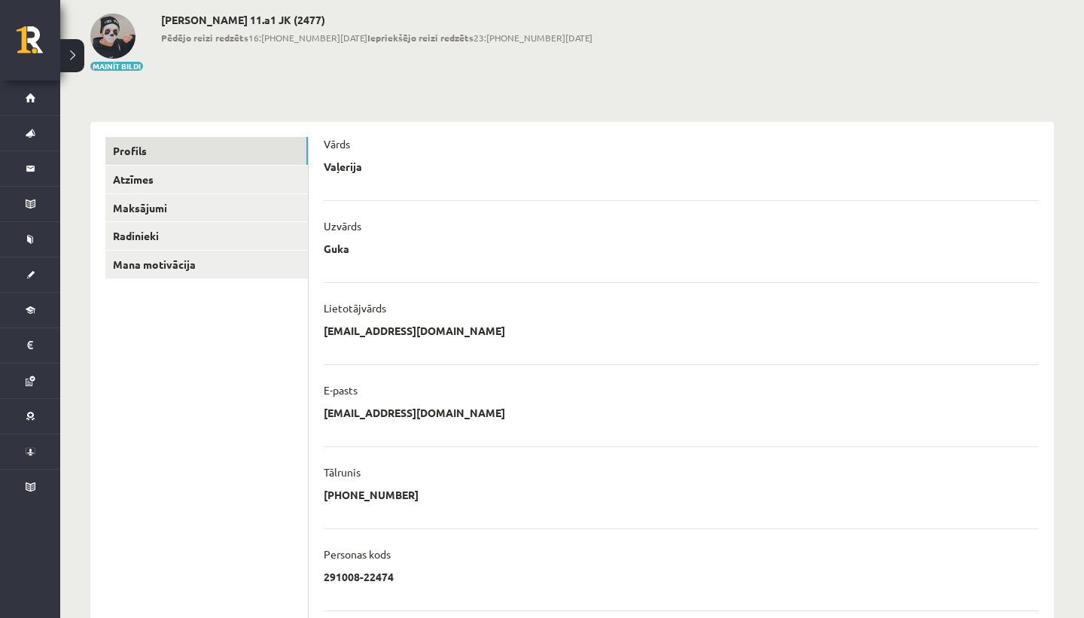
scroll to position [100, 0]
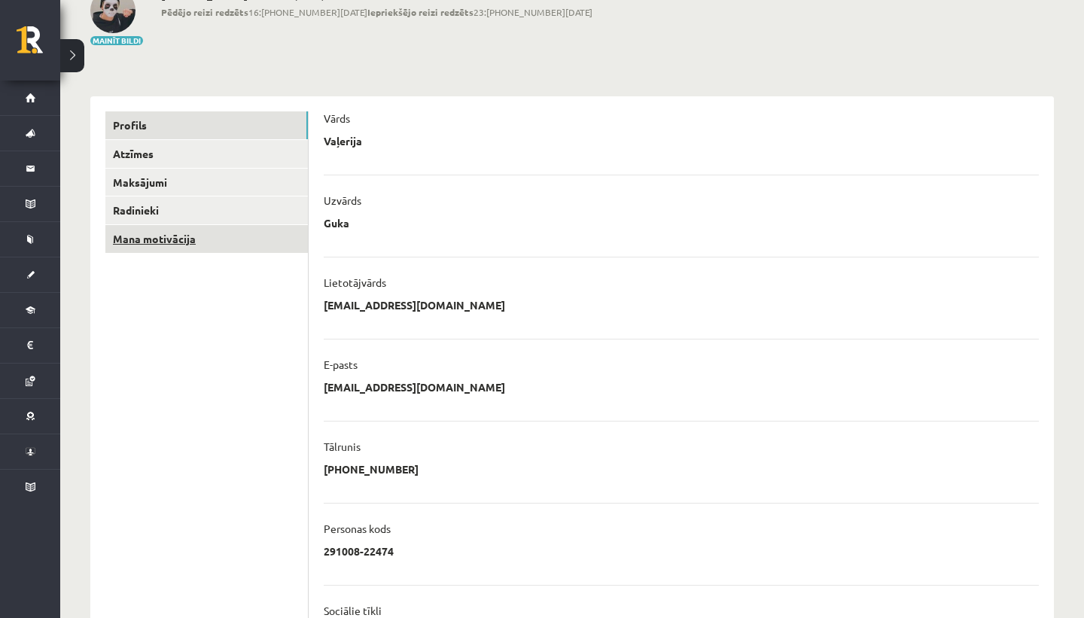
click at [233, 231] on link "Mana motivācija" at bounding box center [206, 239] width 202 height 28
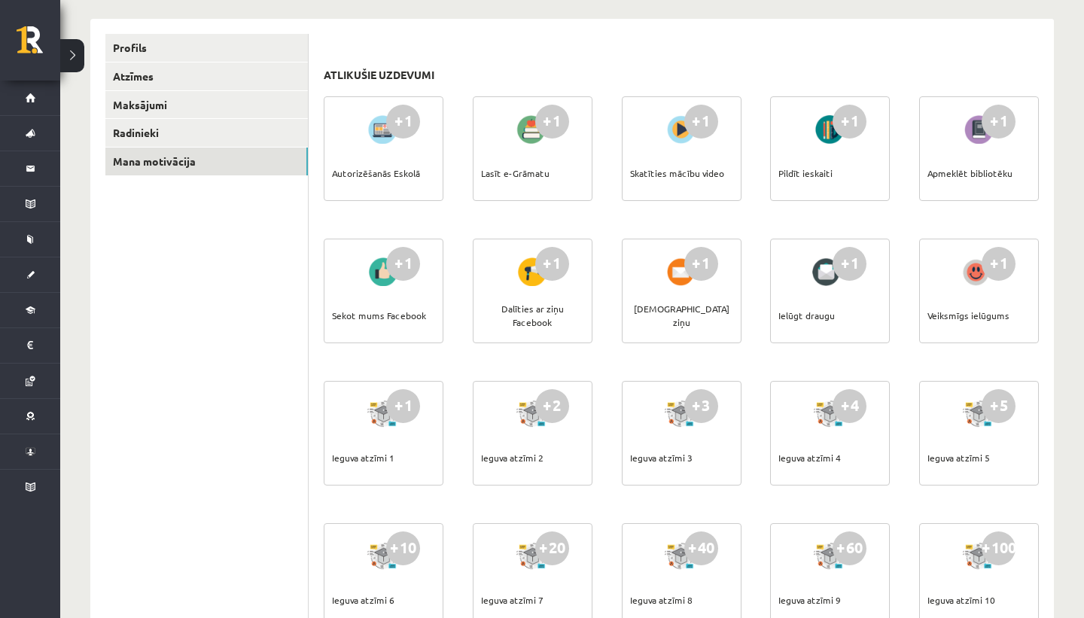
scroll to position [183, 0]
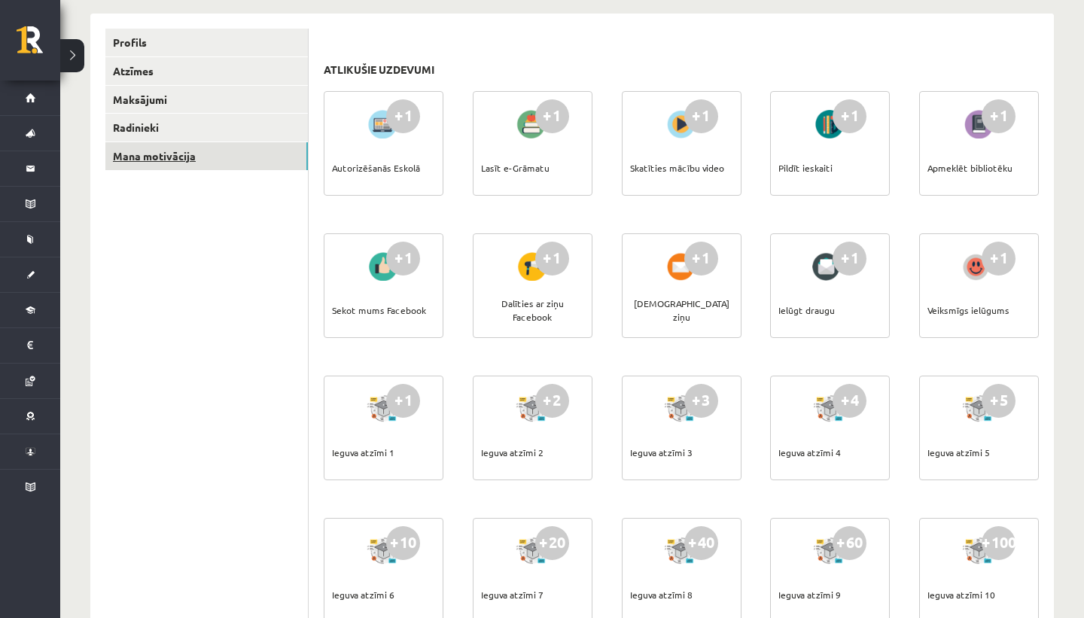
click at [211, 150] on link "Mana motivācija" at bounding box center [206, 156] width 202 height 28
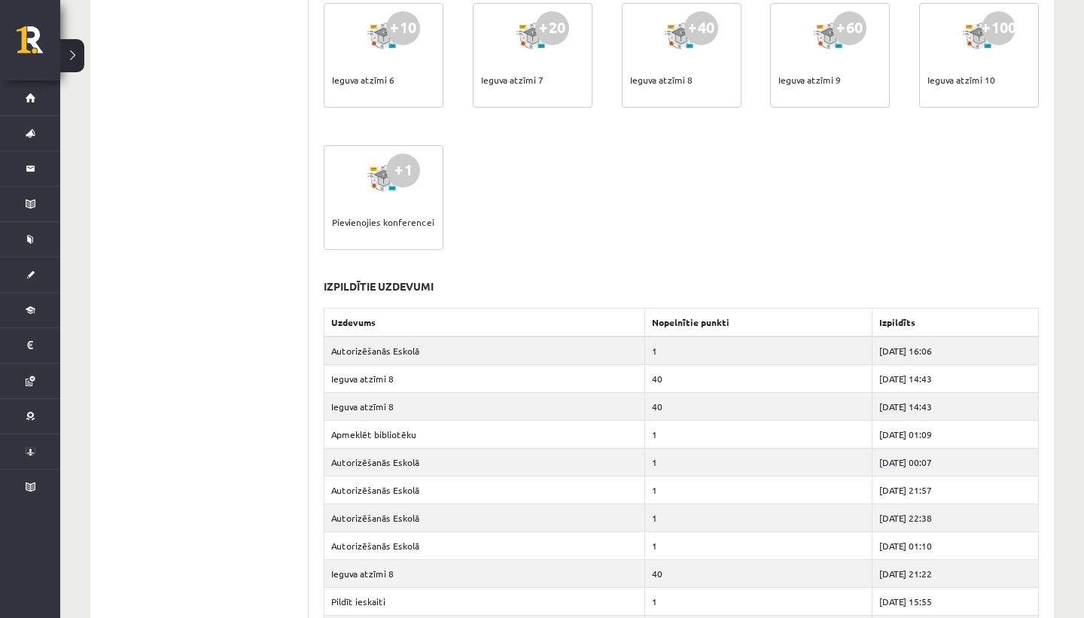
scroll to position [0, 0]
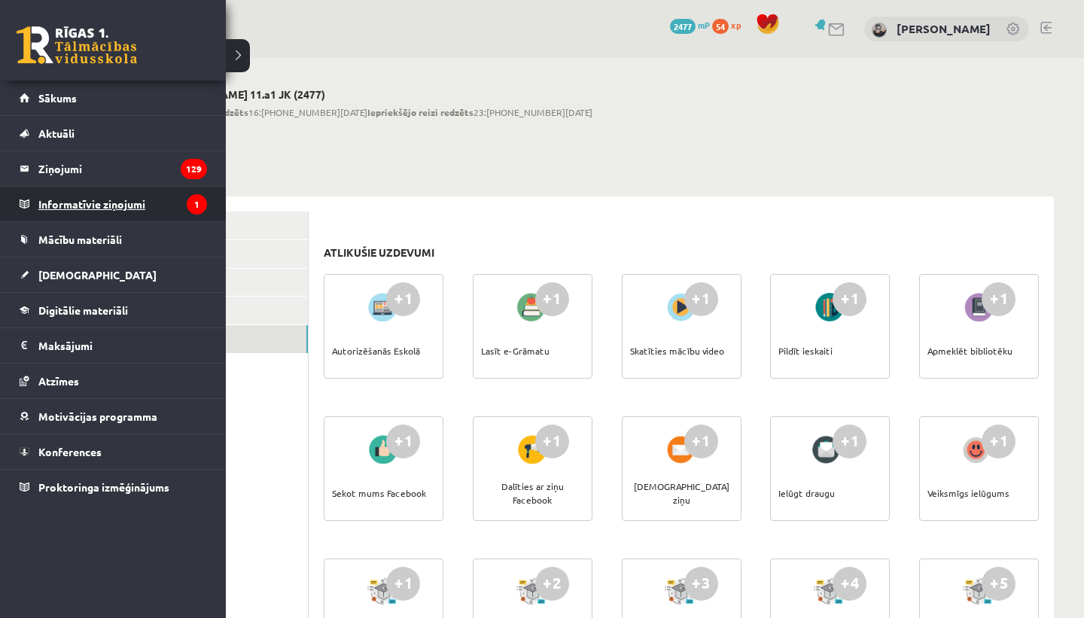
click at [108, 193] on legend "Informatīvie ziņojumi 1" at bounding box center [122, 204] width 169 height 35
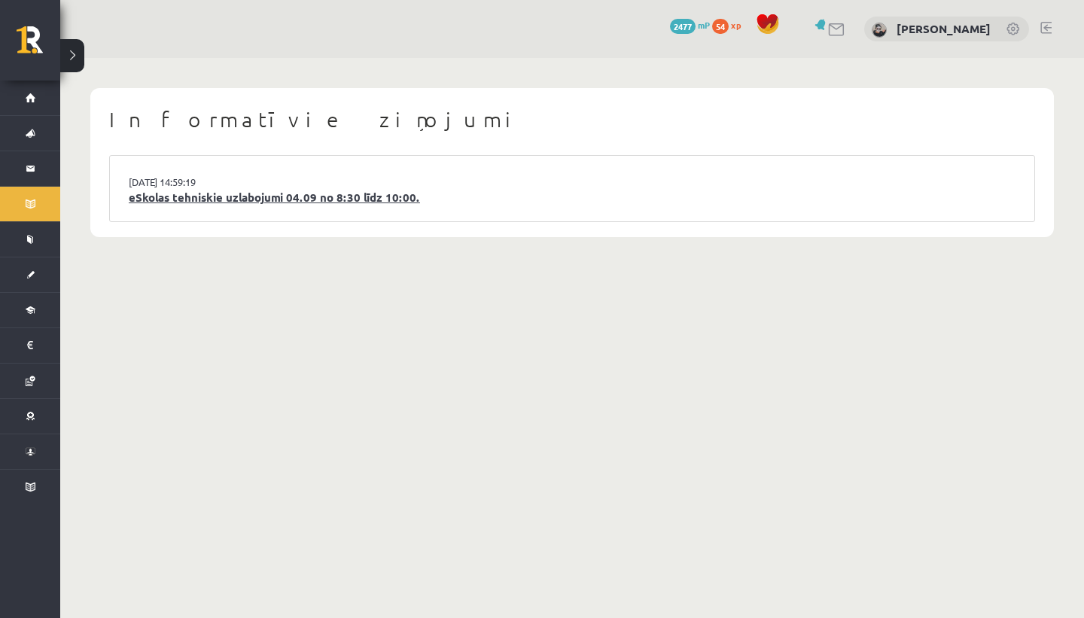
click at [297, 193] on link "eSkolas tehniskie uzlabojumi 04.09 no 8:30 līdz 10:00." at bounding box center [572, 197] width 887 height 17
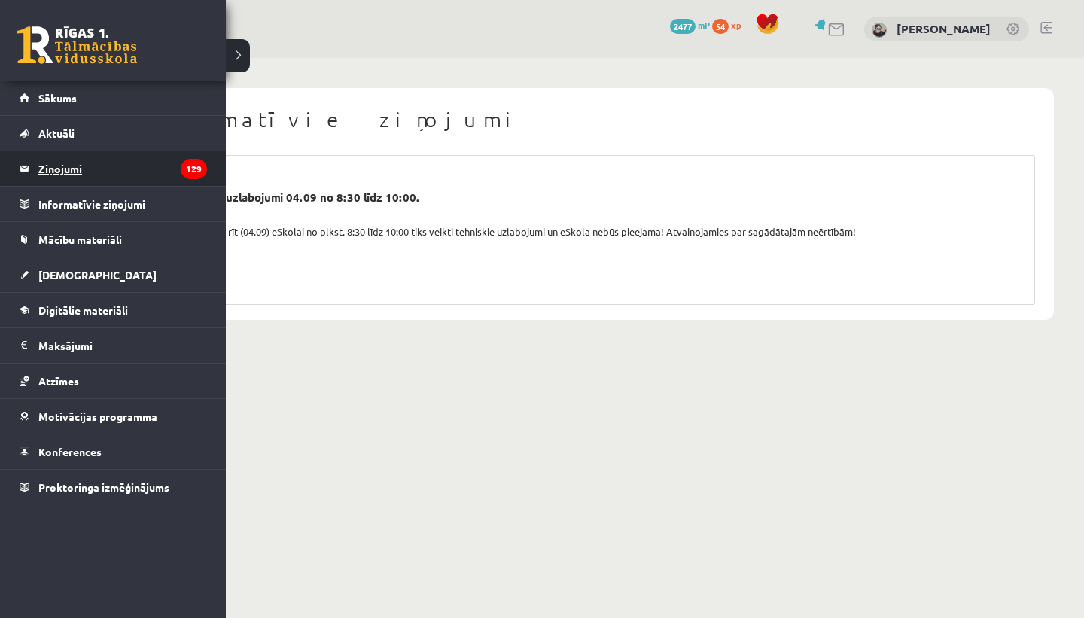
click at [51, 167] on legend "Ziņojumi 129" at bounding box center [122, 168] width 169 height 35
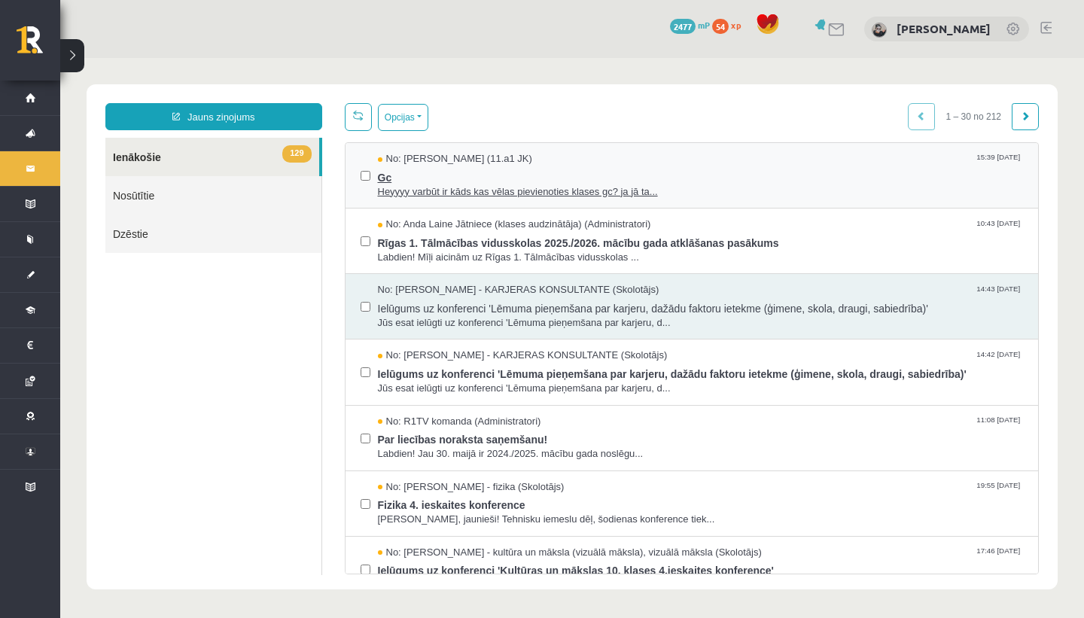
click at [394, 185] on span "Heyyyy varbūt ir kāds kas vēlas pievienoties klases gc? ja jā ta..." at bounding box center [701, 192] width 646 height 14
